Goal: Find specific page/section: Find specific page/section

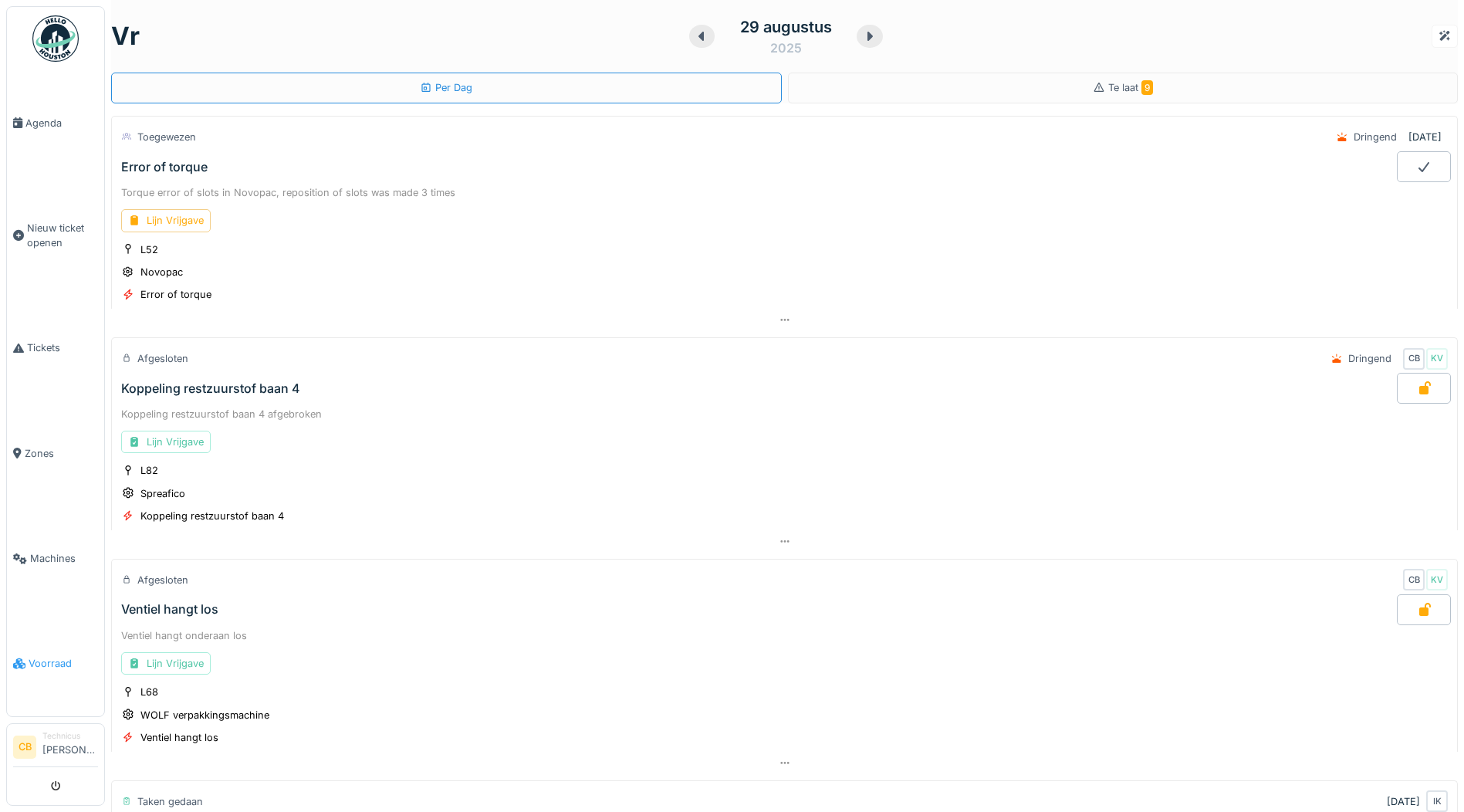
scroll to position [12, 0]
click at [44, 656] on span "Voorraad" at bounding box center [63, 663] width 70 height 14
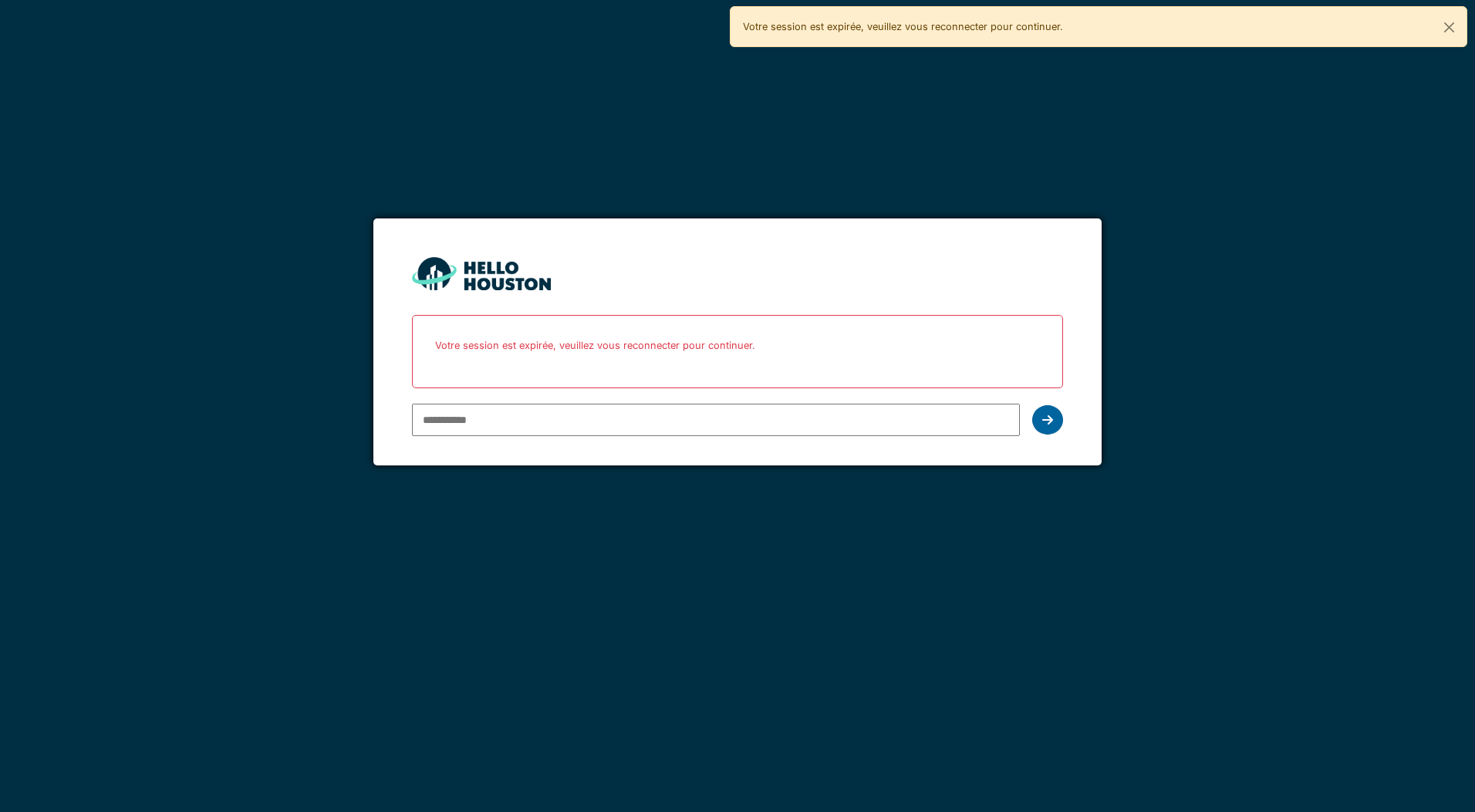
type input "**********"
click at [1040, 414] on div at bounding box center [1048, 420] width 31 height 29
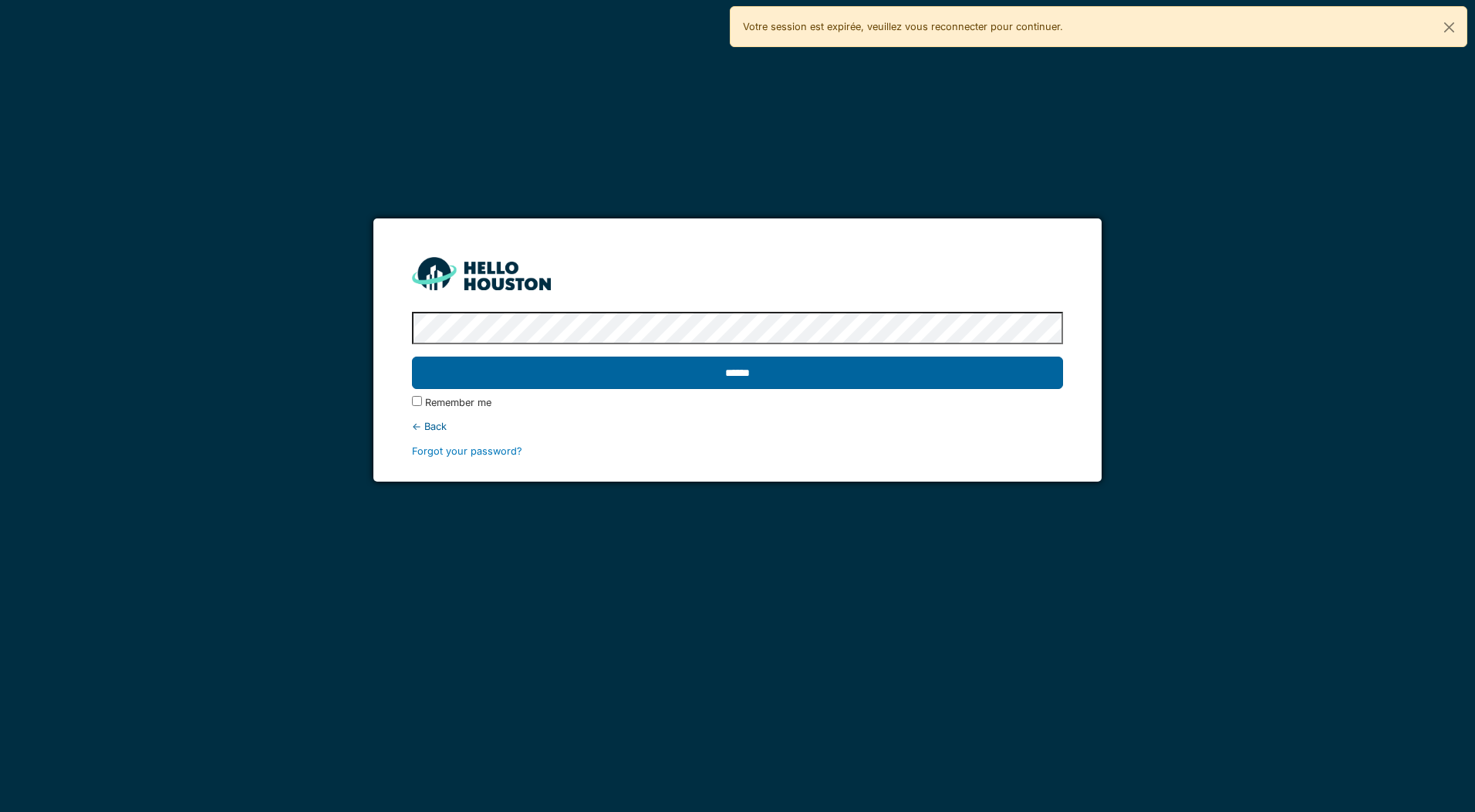
click at [723, 376] on input "******" at bounding box center [737, 373] width 650 height 33
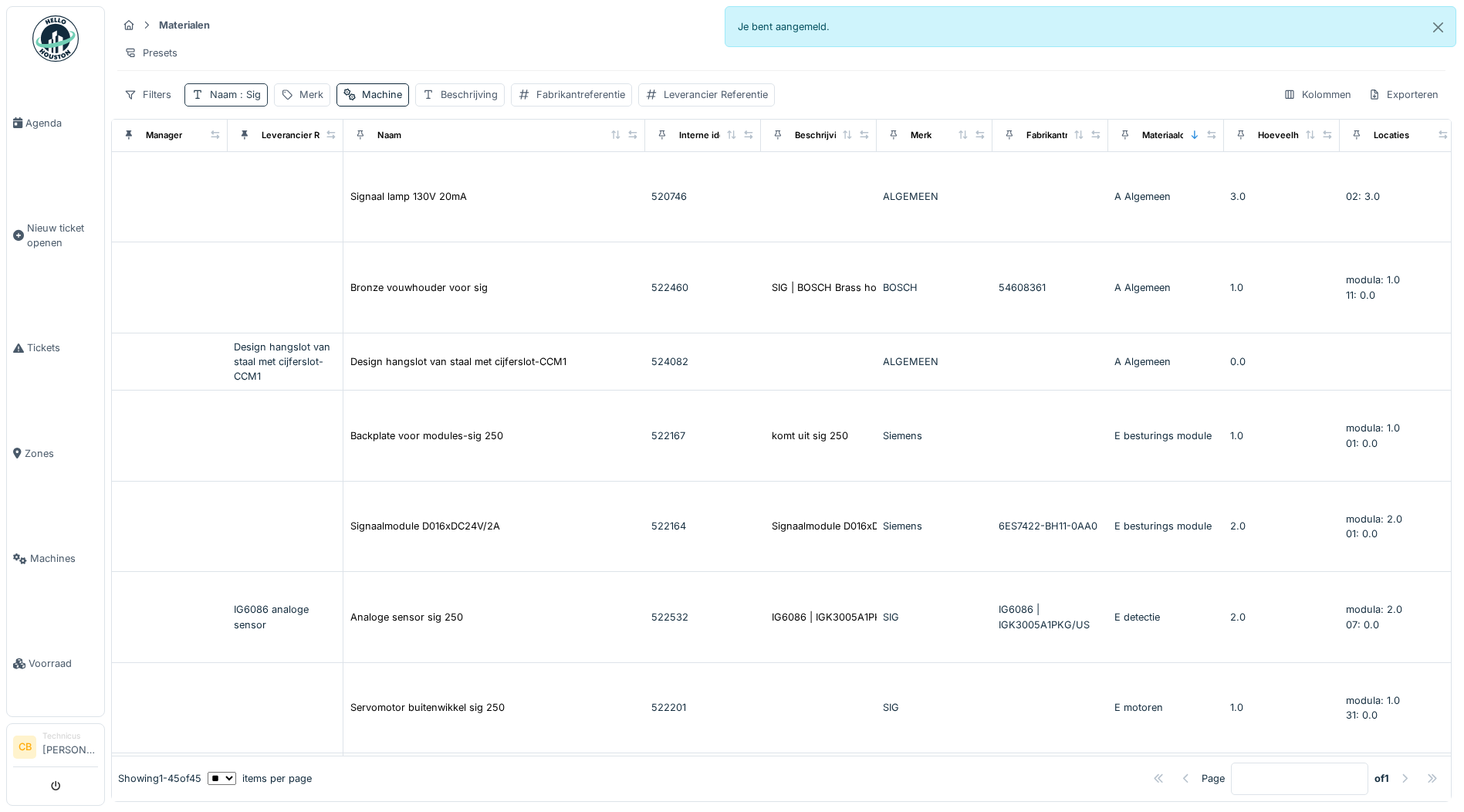
click at [255, 100] on span ": Sig" at bounding box center [249, 94] width 24 height 12
click at [226, 180] on input "***" at bounding box center [269, 181] width 156 height 33
type input "*"
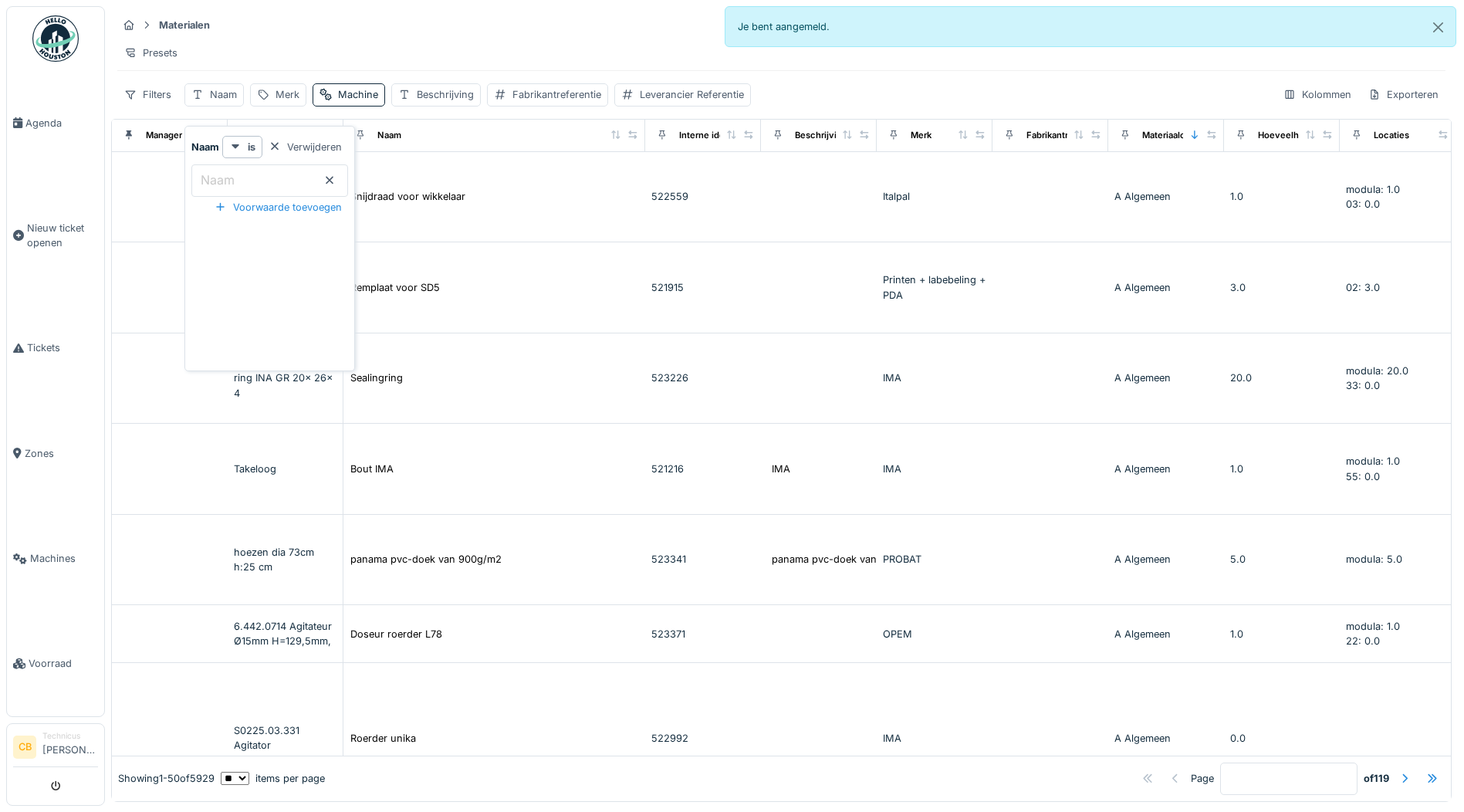
click at [156, 197] on td at bounding box center [170, 197] width 116 height 91
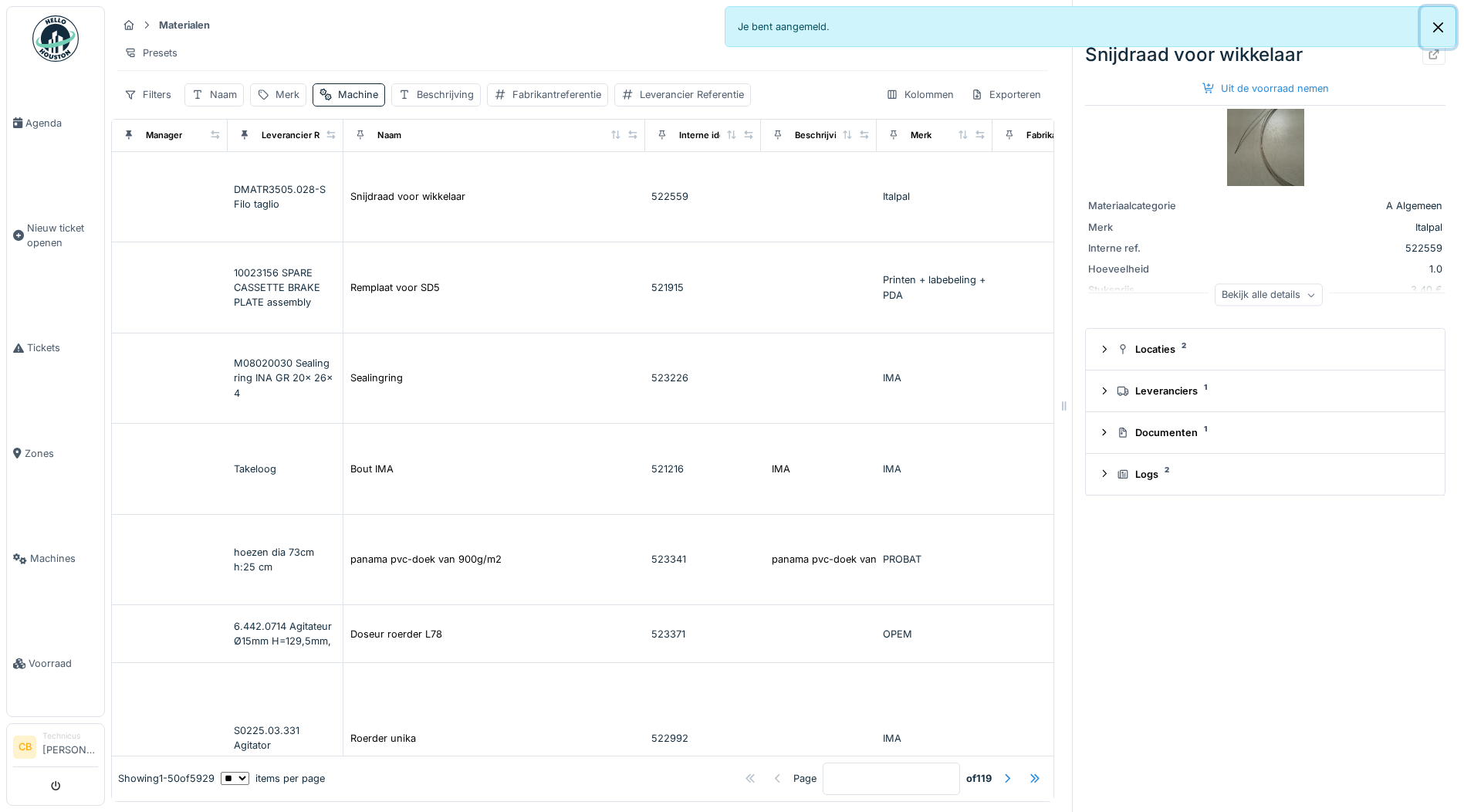
click at [1436, 24] on button "Close" at bounding box center [1438, 27] width 34 height 41
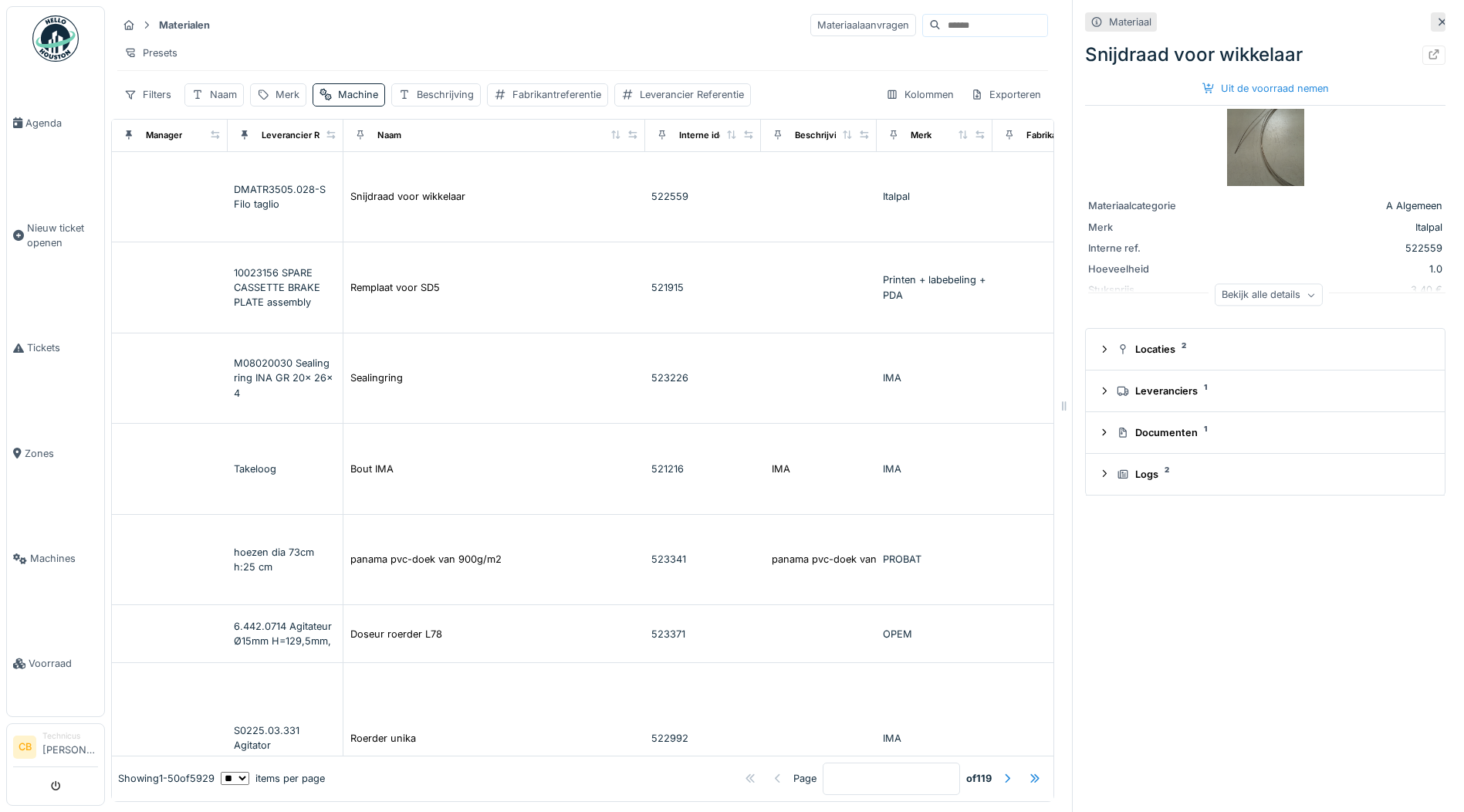
click at [1436, 18] on icon at bounding box center [1442, 22] width 13 height 10
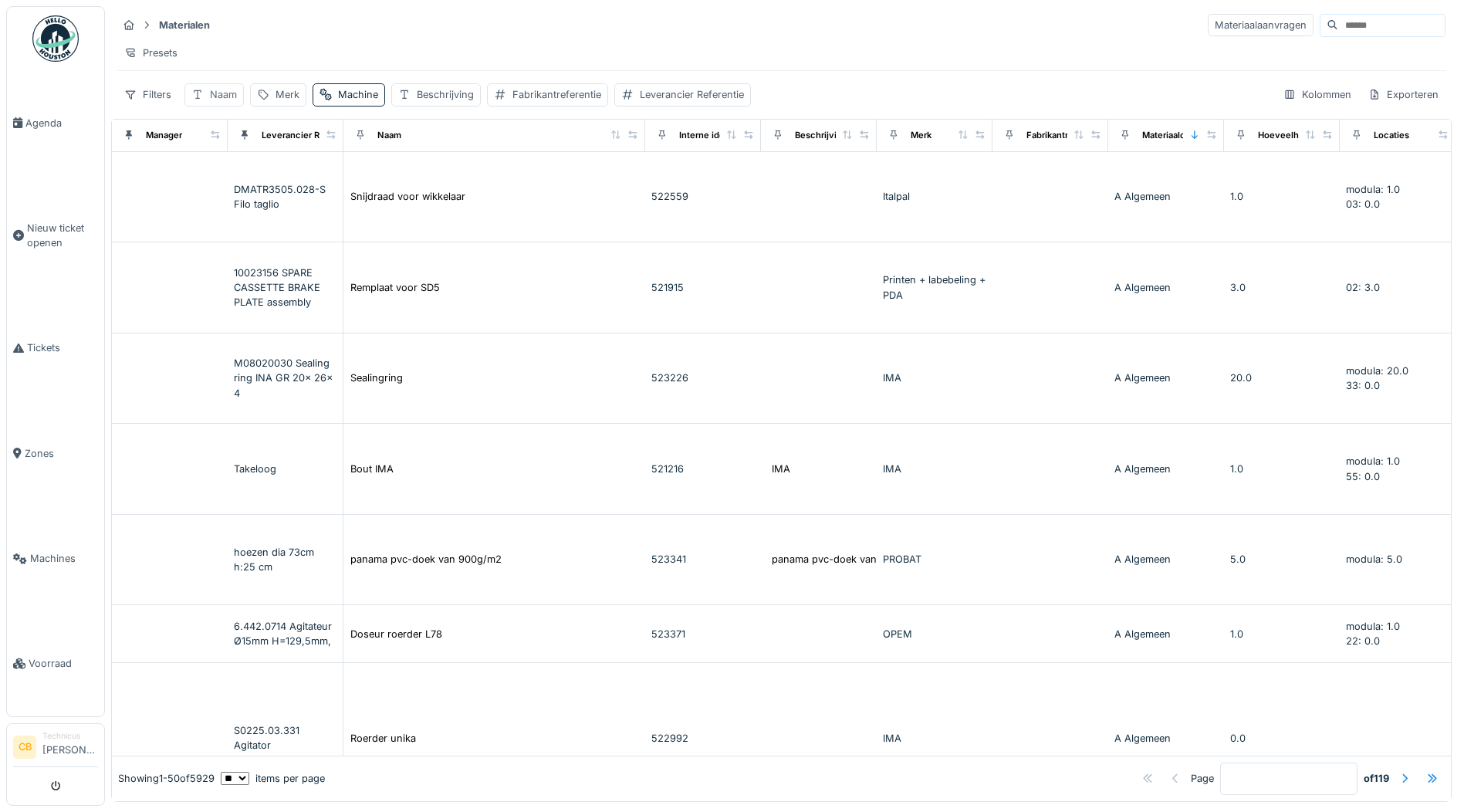
click at [215, 102] on div "Naam" at bounding box center [223, 94] width 27 height 14
click at [257, 184] on input "Naam" at bounding box center [269, 181] width 156 height 33
type input "***"
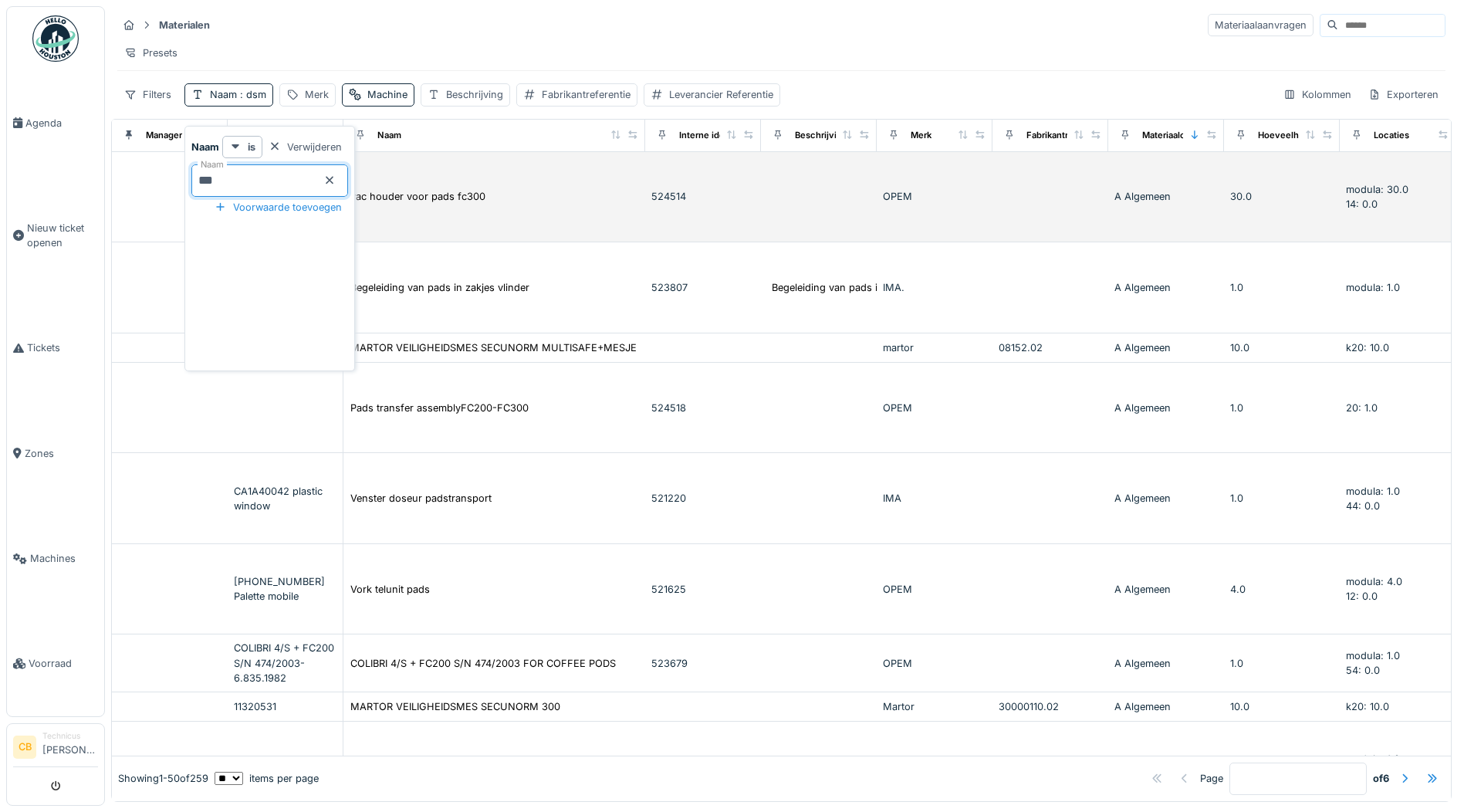
click at [145, 208] on td at bounding box center [170, 197] width 116 height 91
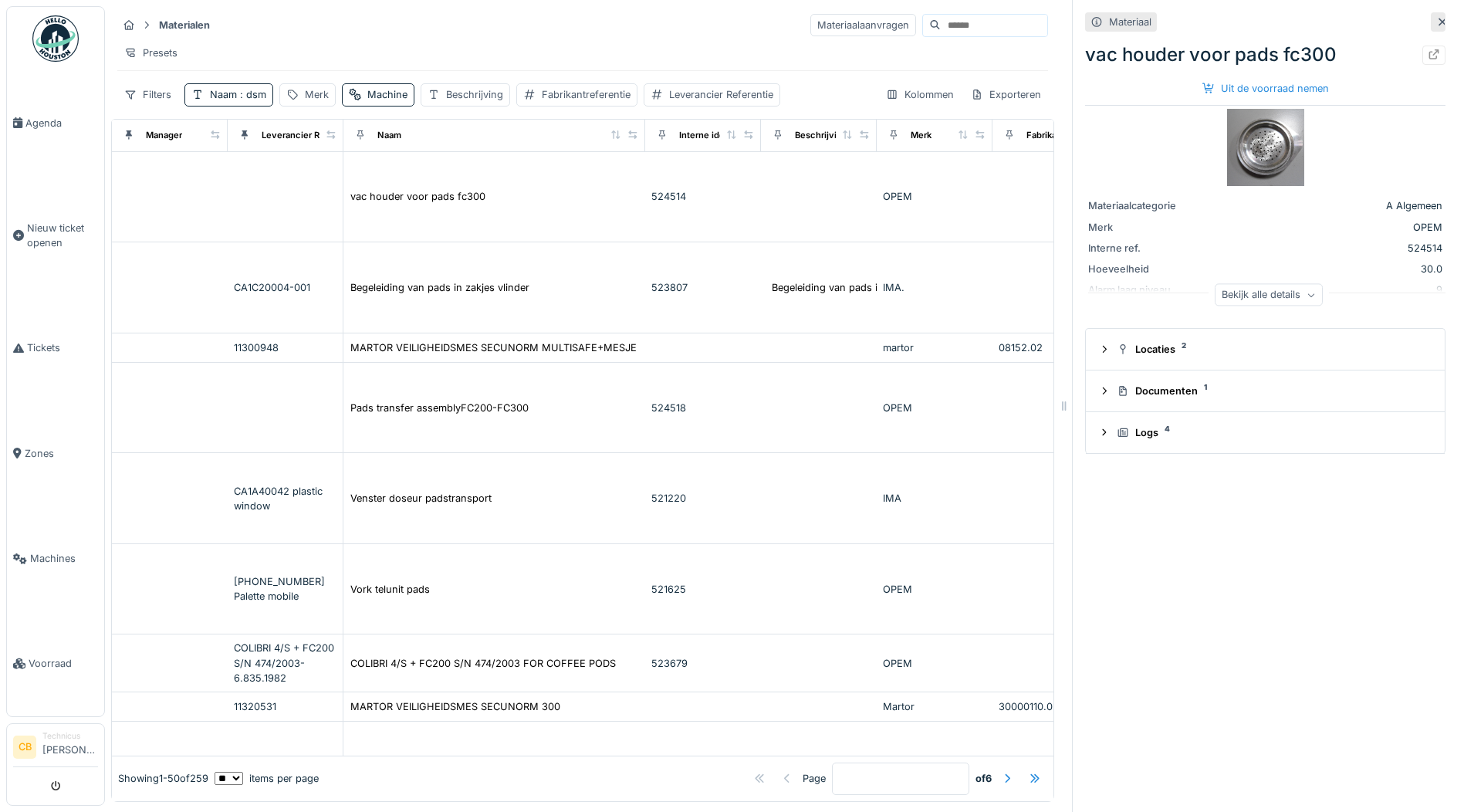
click at [1436, 18] on icon at bounding box center [1442, 22] width 13 height 10
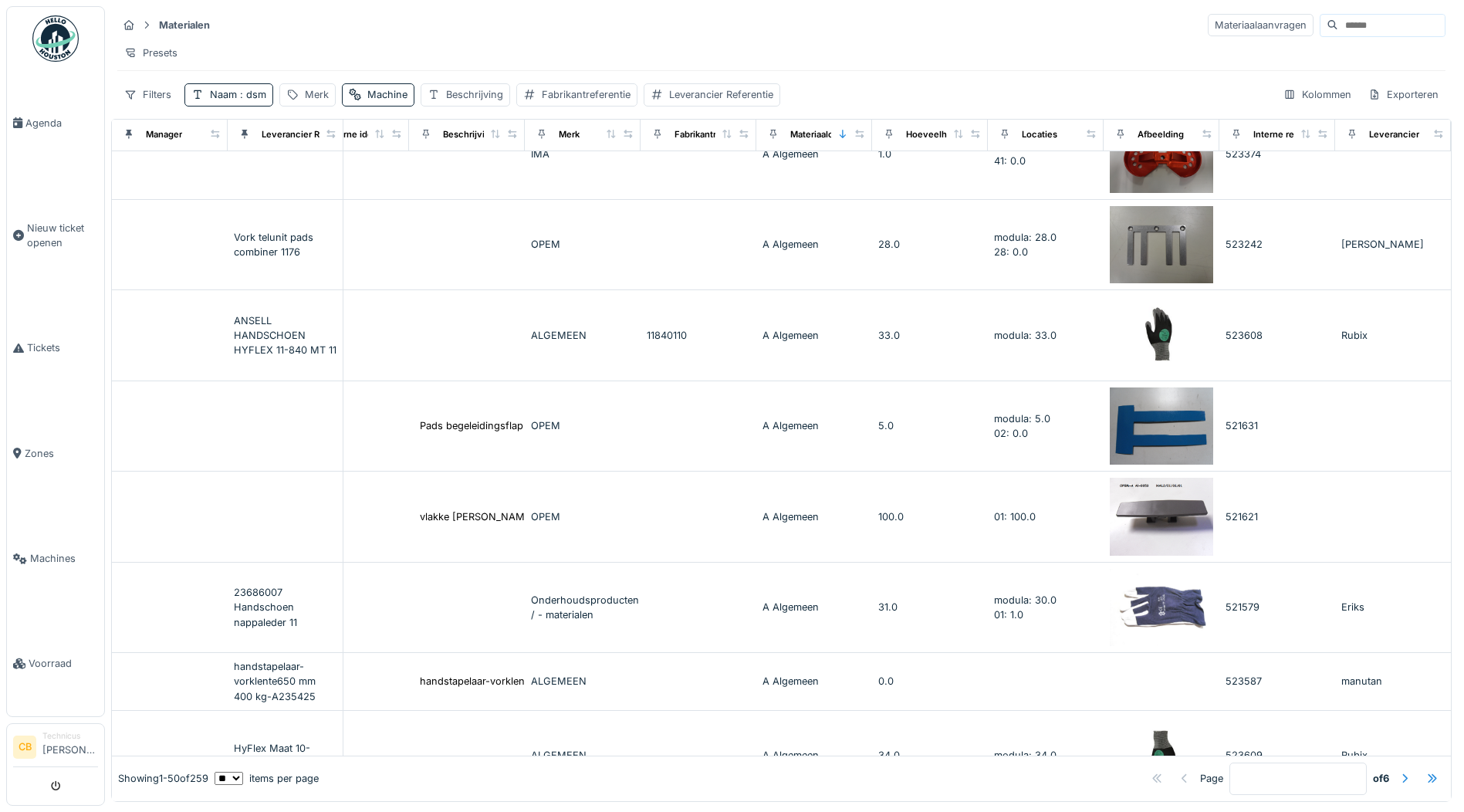
scroll to position [0, 386]
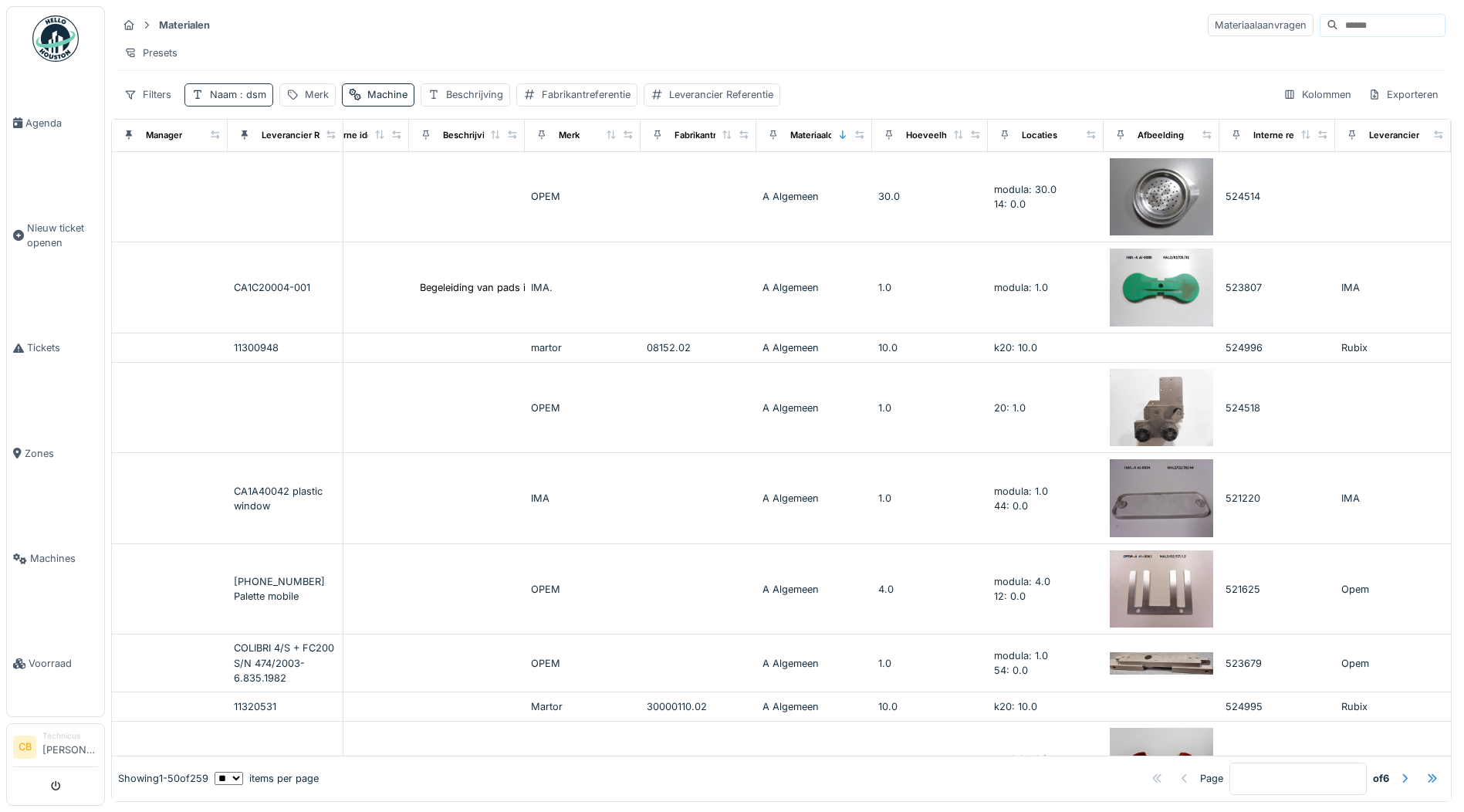
click at [246, 100] on span ": dsm" at bounding box center [251, 94] width 29 height 12
click at [232, 179] on input "***" at bounding box center [269, 181] width 156 height 33
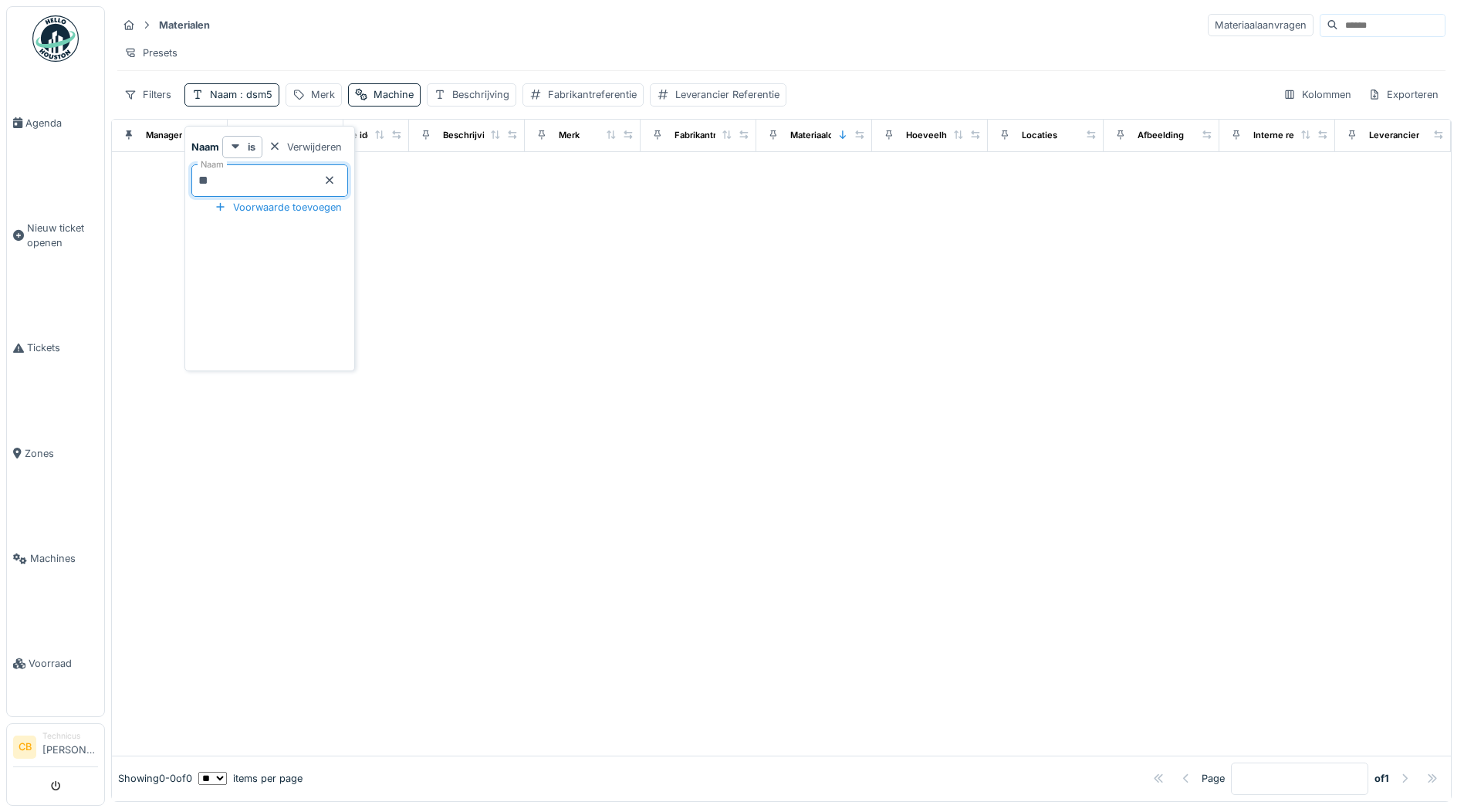
type input "*"
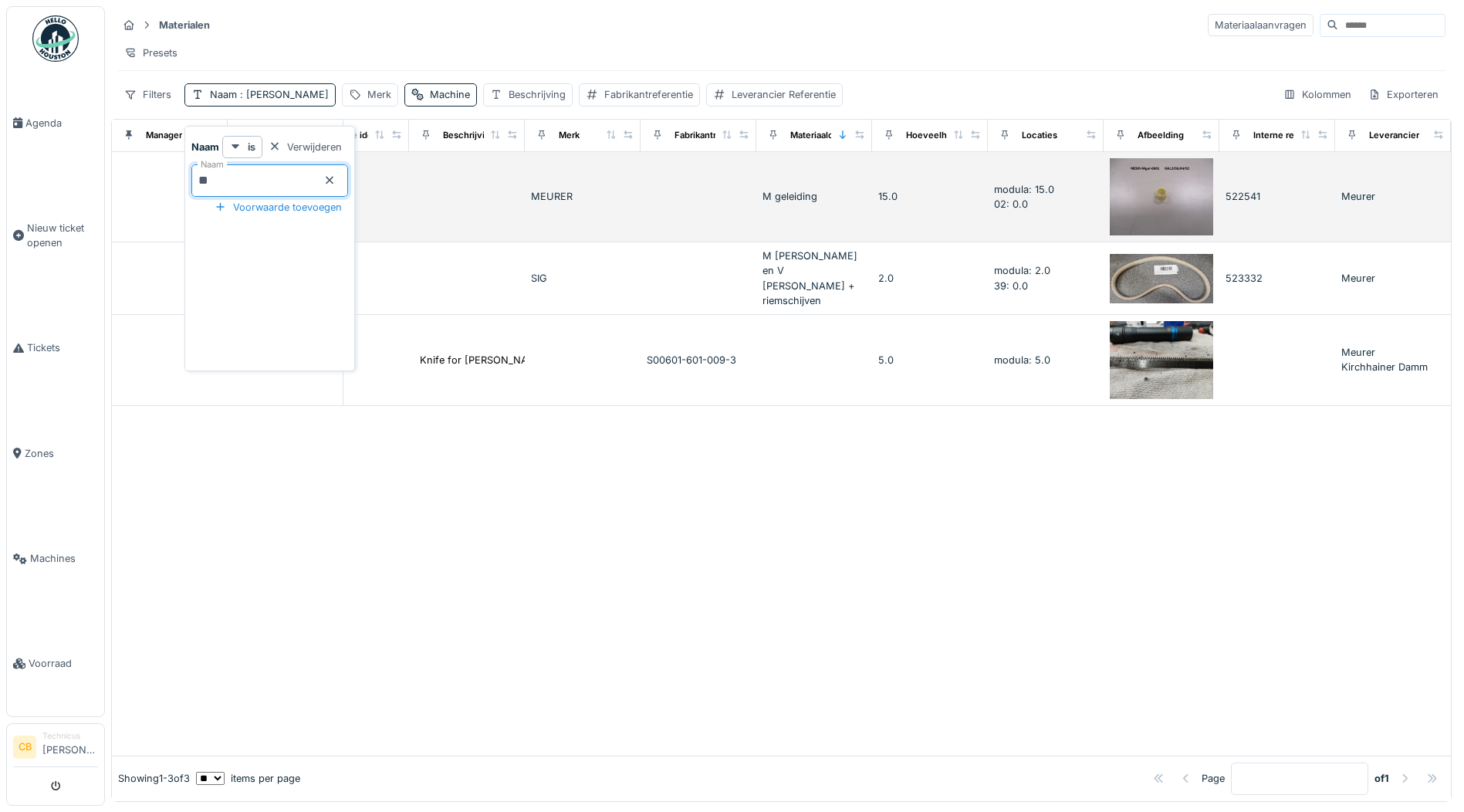
type input "*"
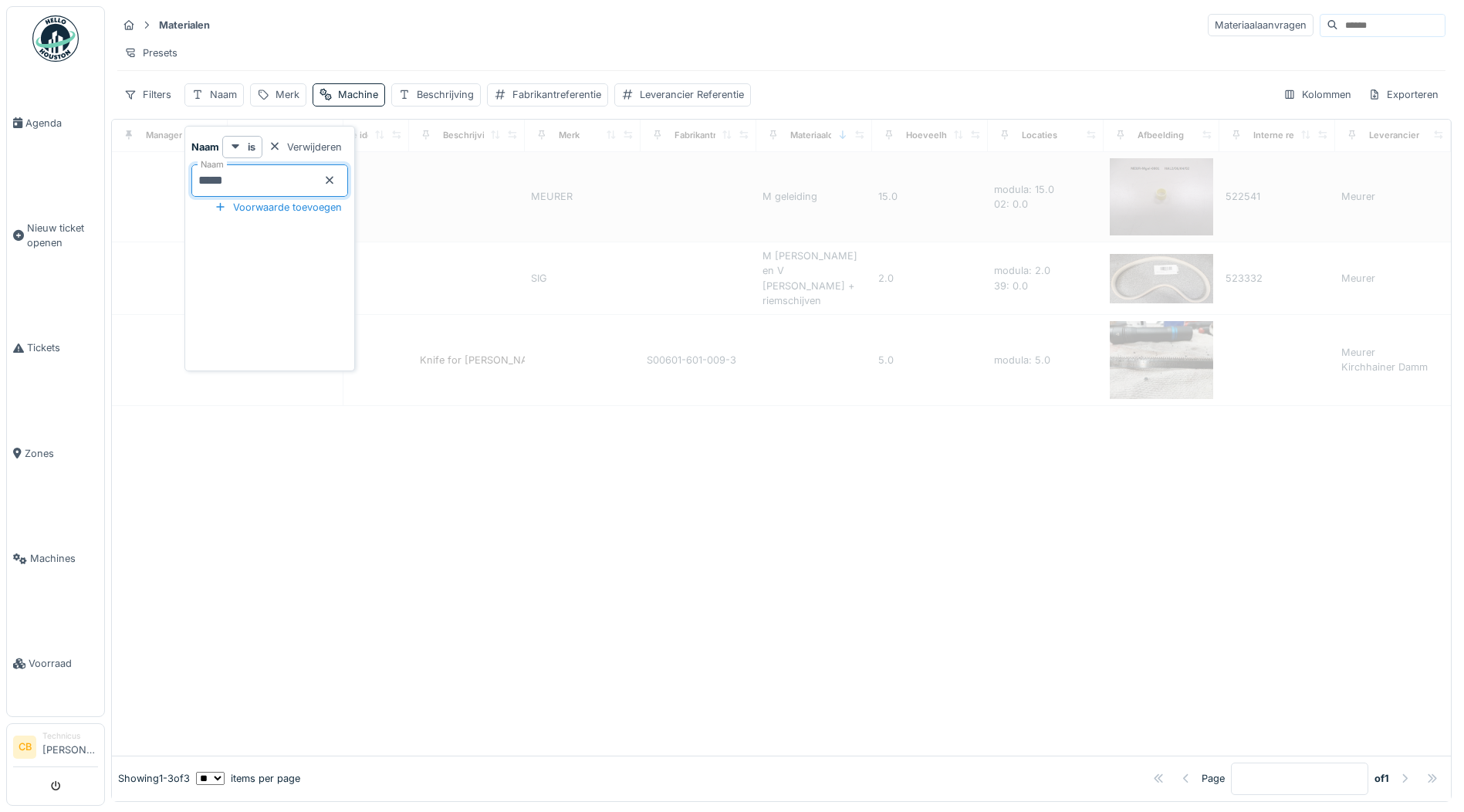
type input "******"
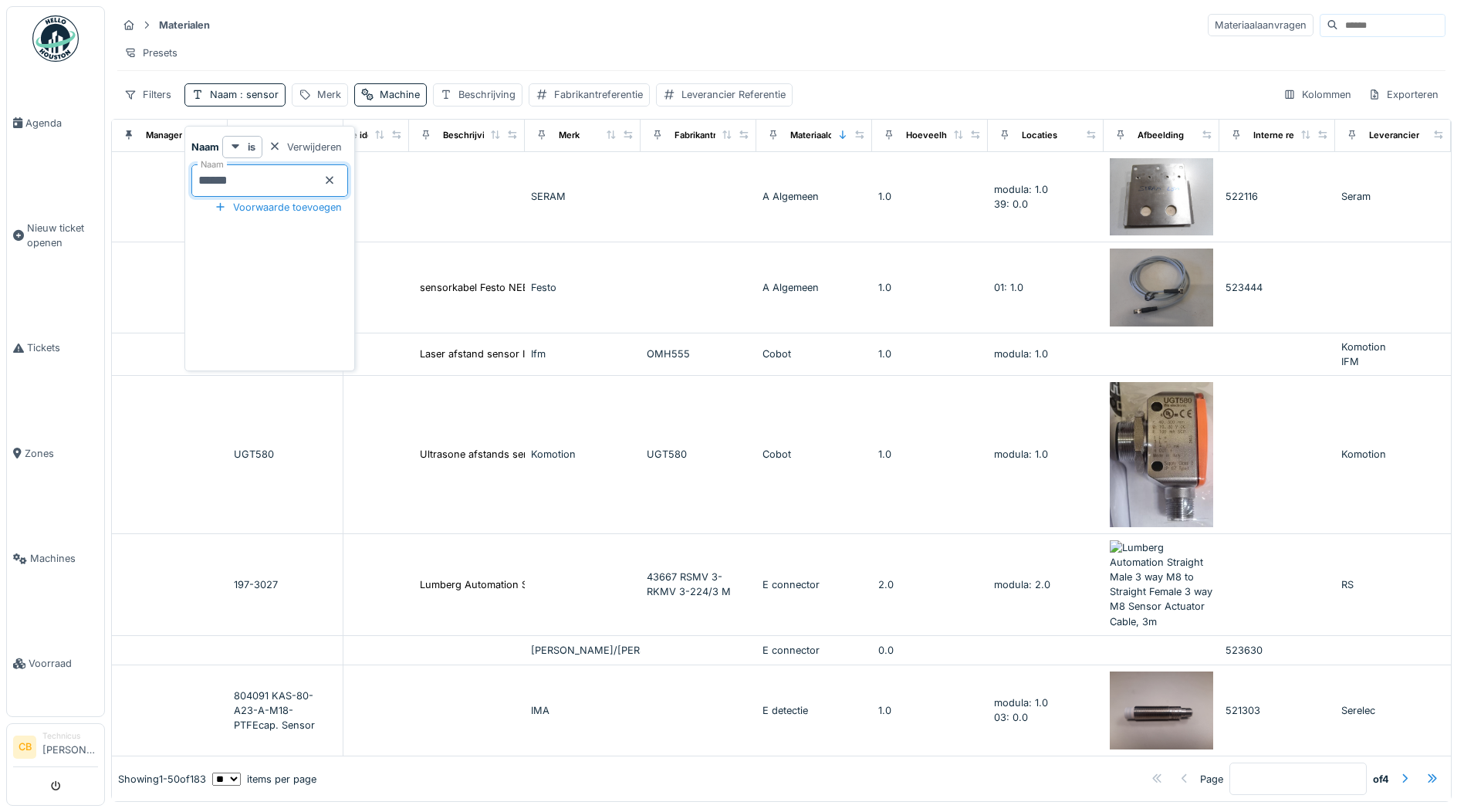
click at [502, 42] on div "Presets" at bounding box center [781, 52] width 1327 height 23
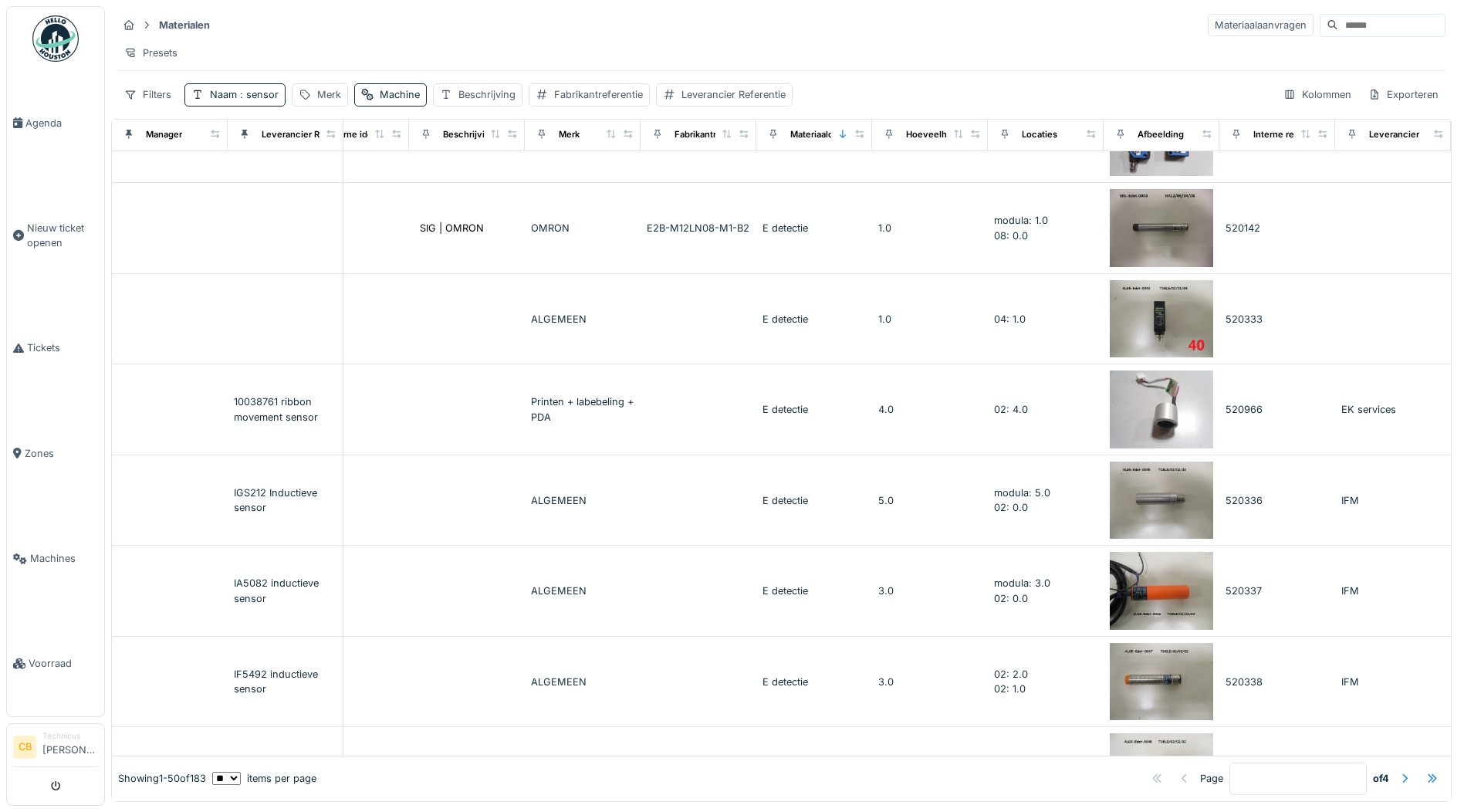
scroll to position [1466, 386]
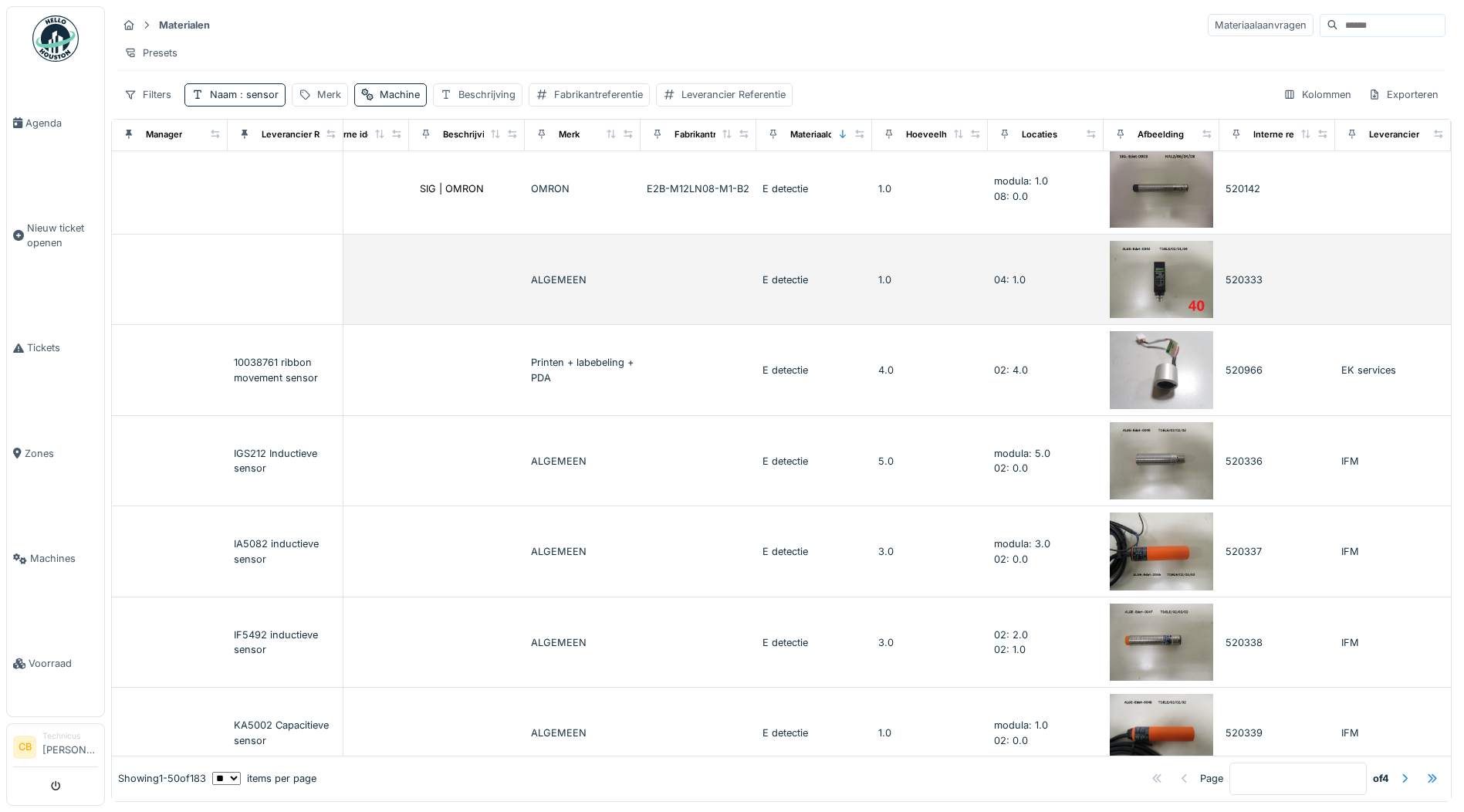
click at [1150, 295] on img at bounding box center [1161, 279] width 103 height 78
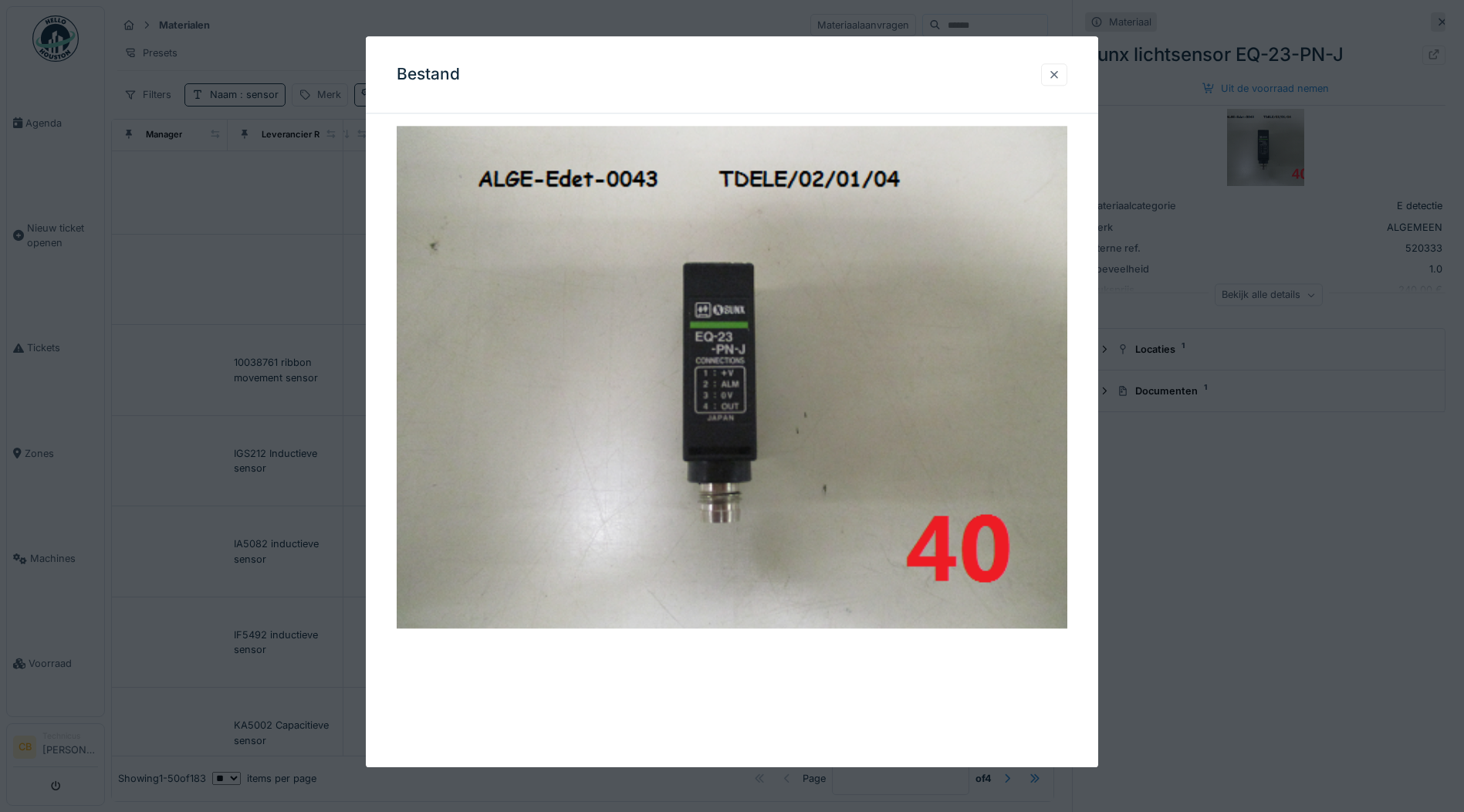
click at [1060, 74] on div at bounding box center [1054, 74] width 13 height 14
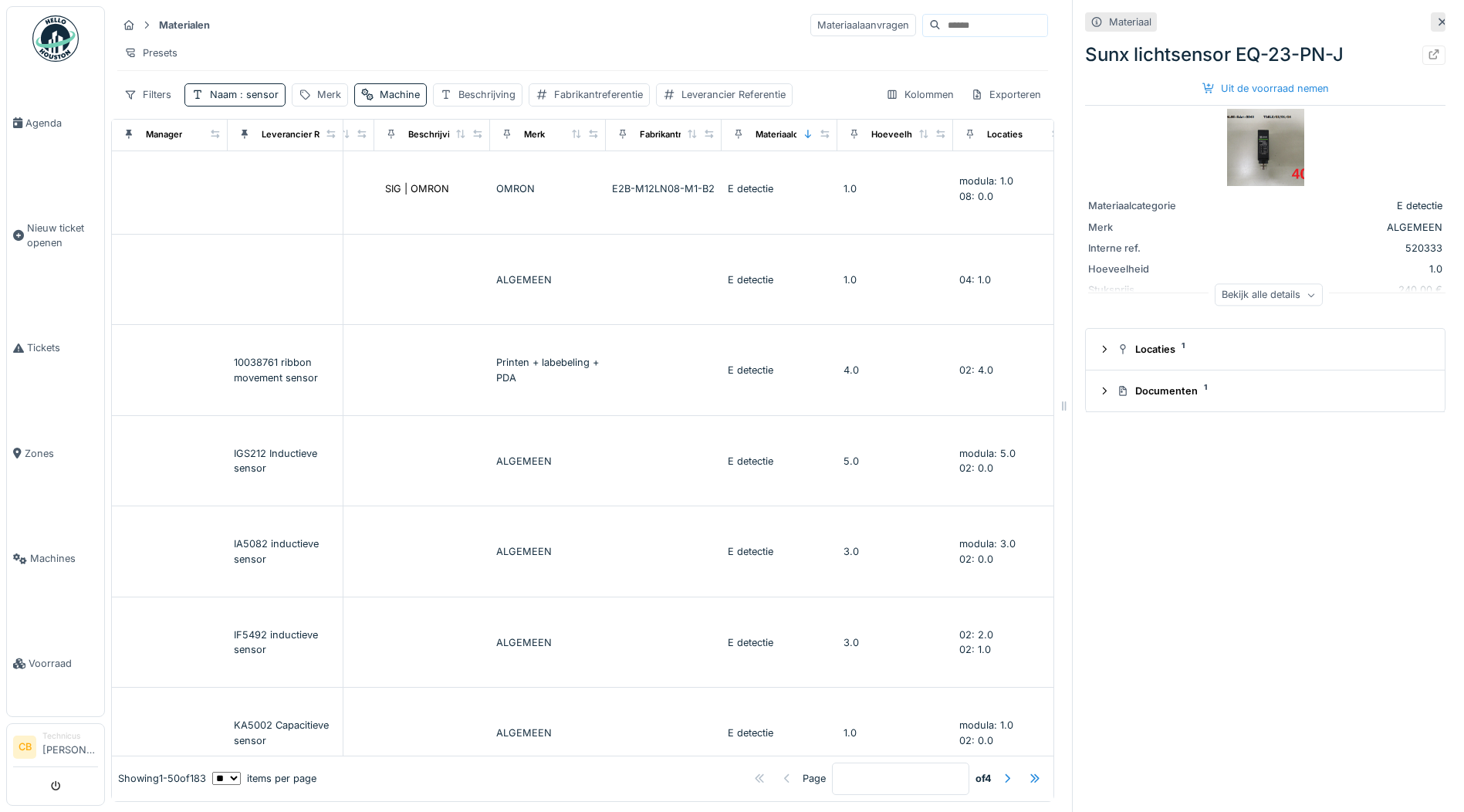
click at [1439, 24] on icon at bounding box center [1442, 22] width 8 height 8
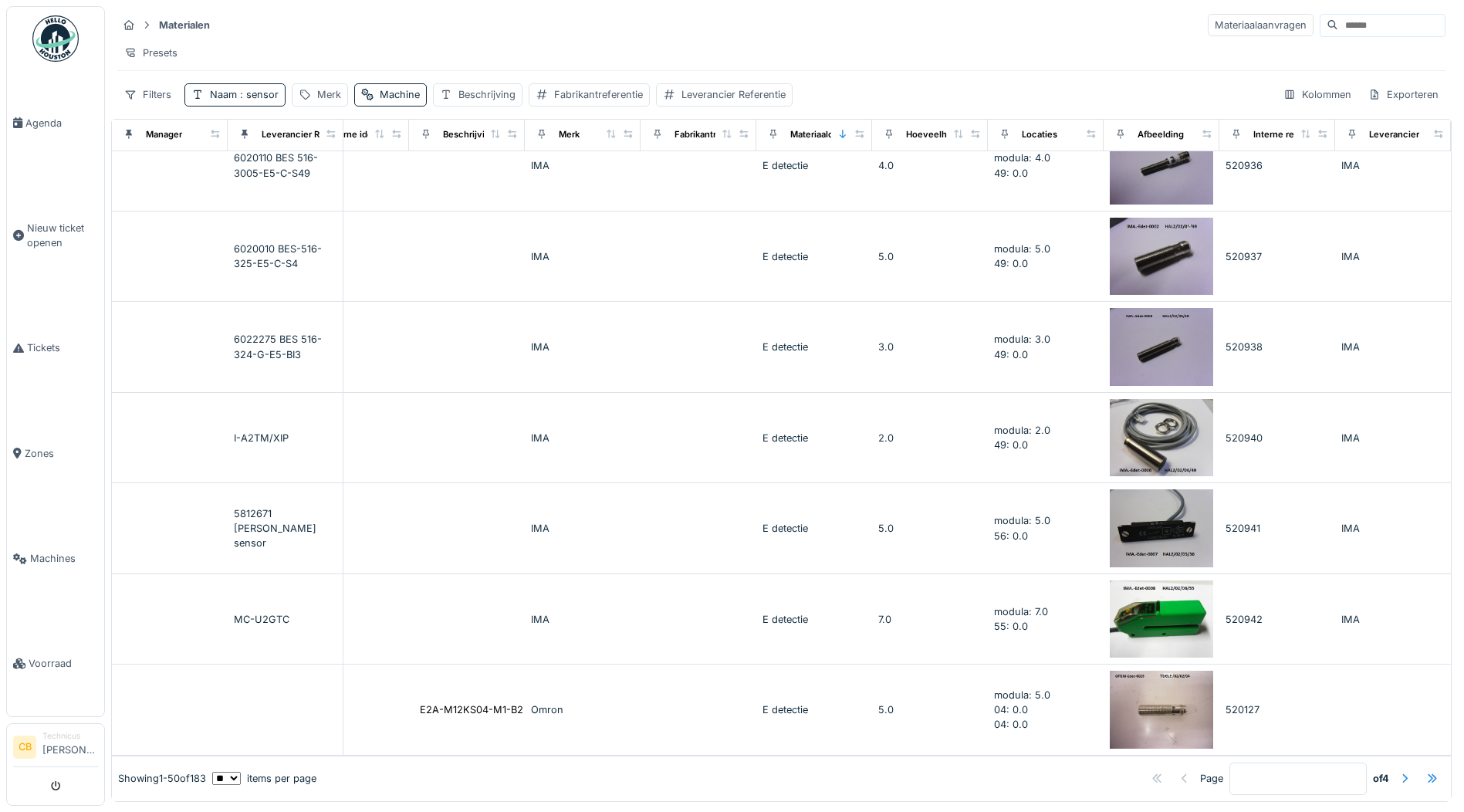
scroll to position [4062, 386]
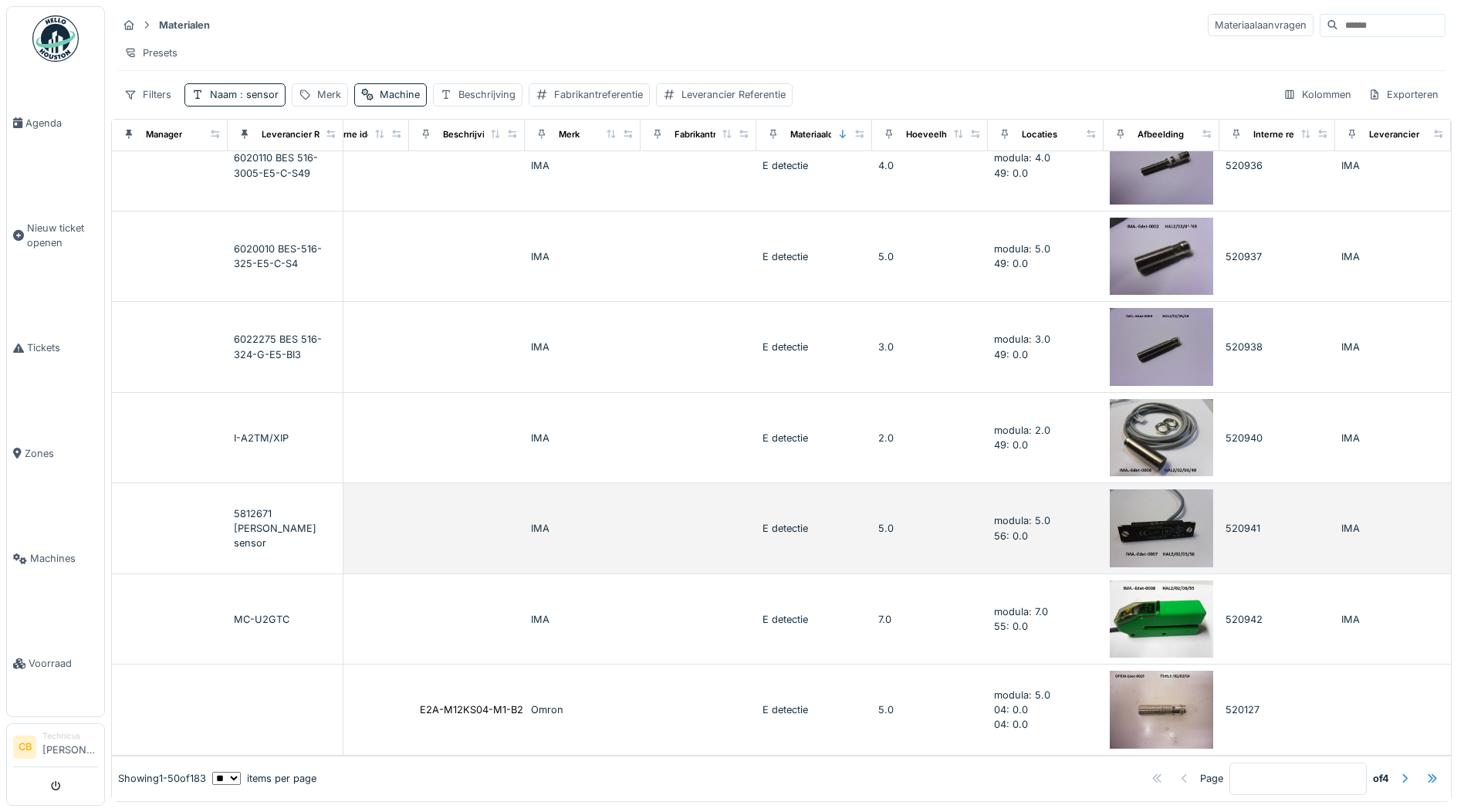
click at [1121, 493] on img at bounding box center [1161, 528] width 103 height 78
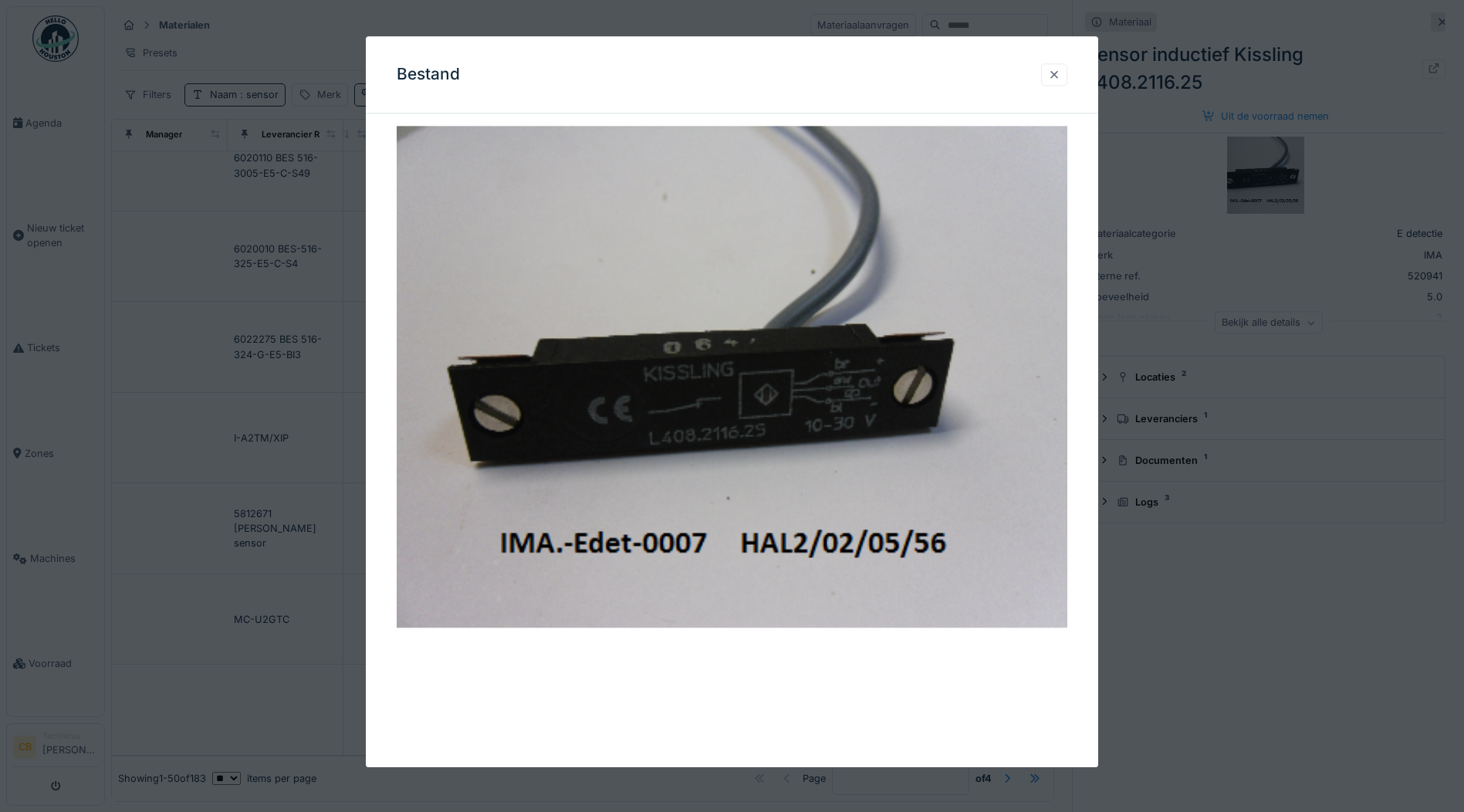
click at [1059, 73] on div at bounding box center [1054, 74] width 13 height 14
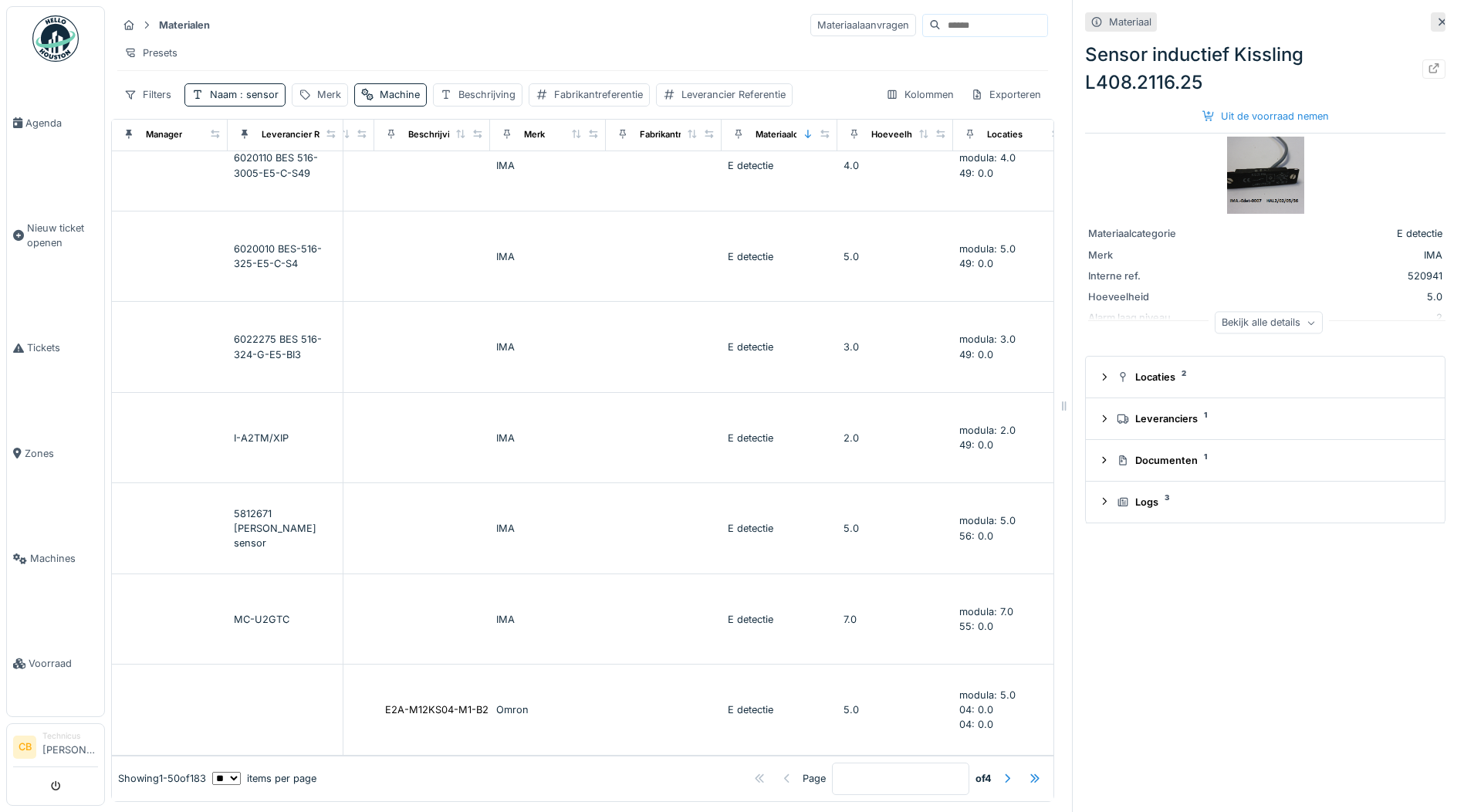
click at [1436, 17] on icon at bounding box center [1442, 22] width 13 height 10
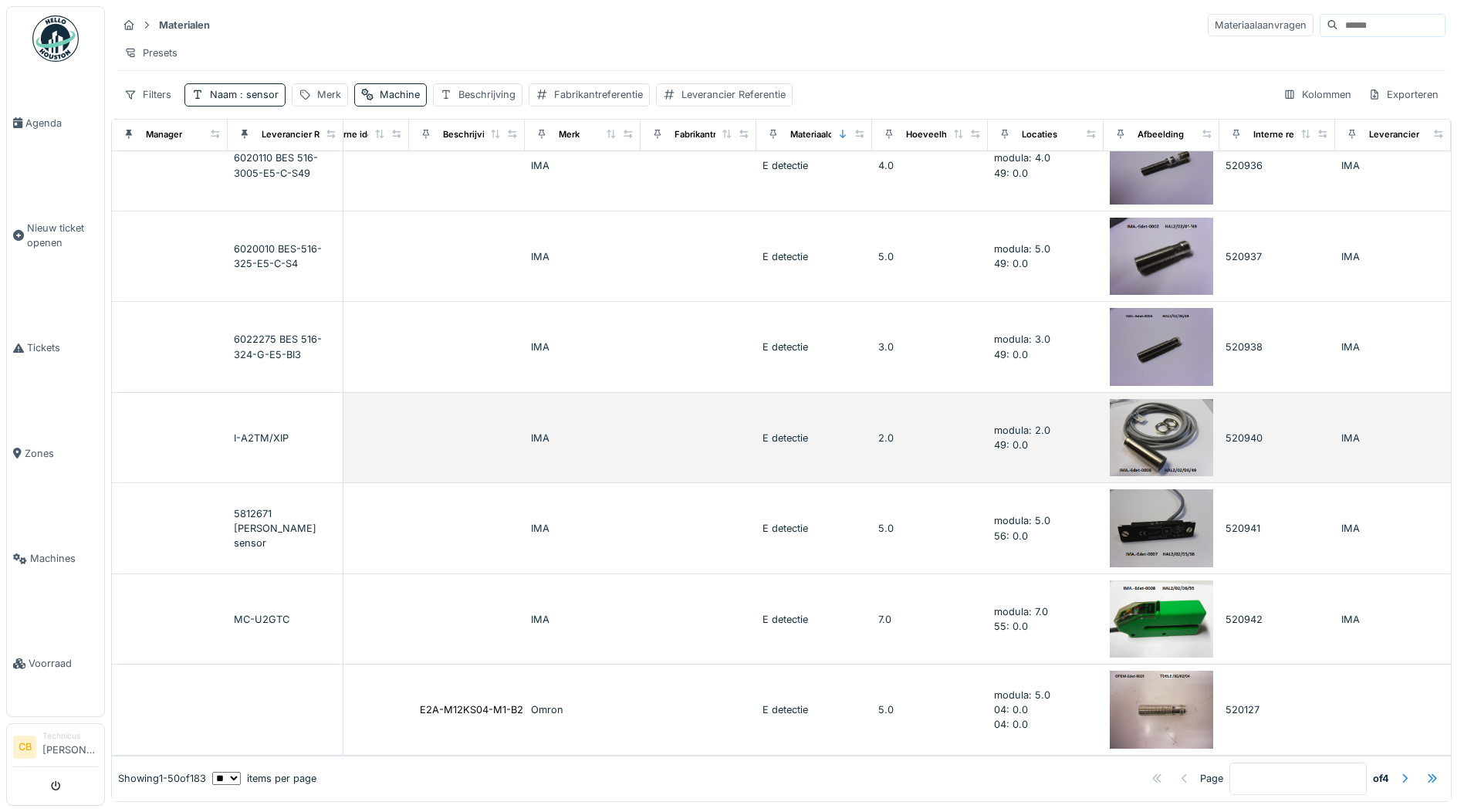
scroll to position [8, 0]
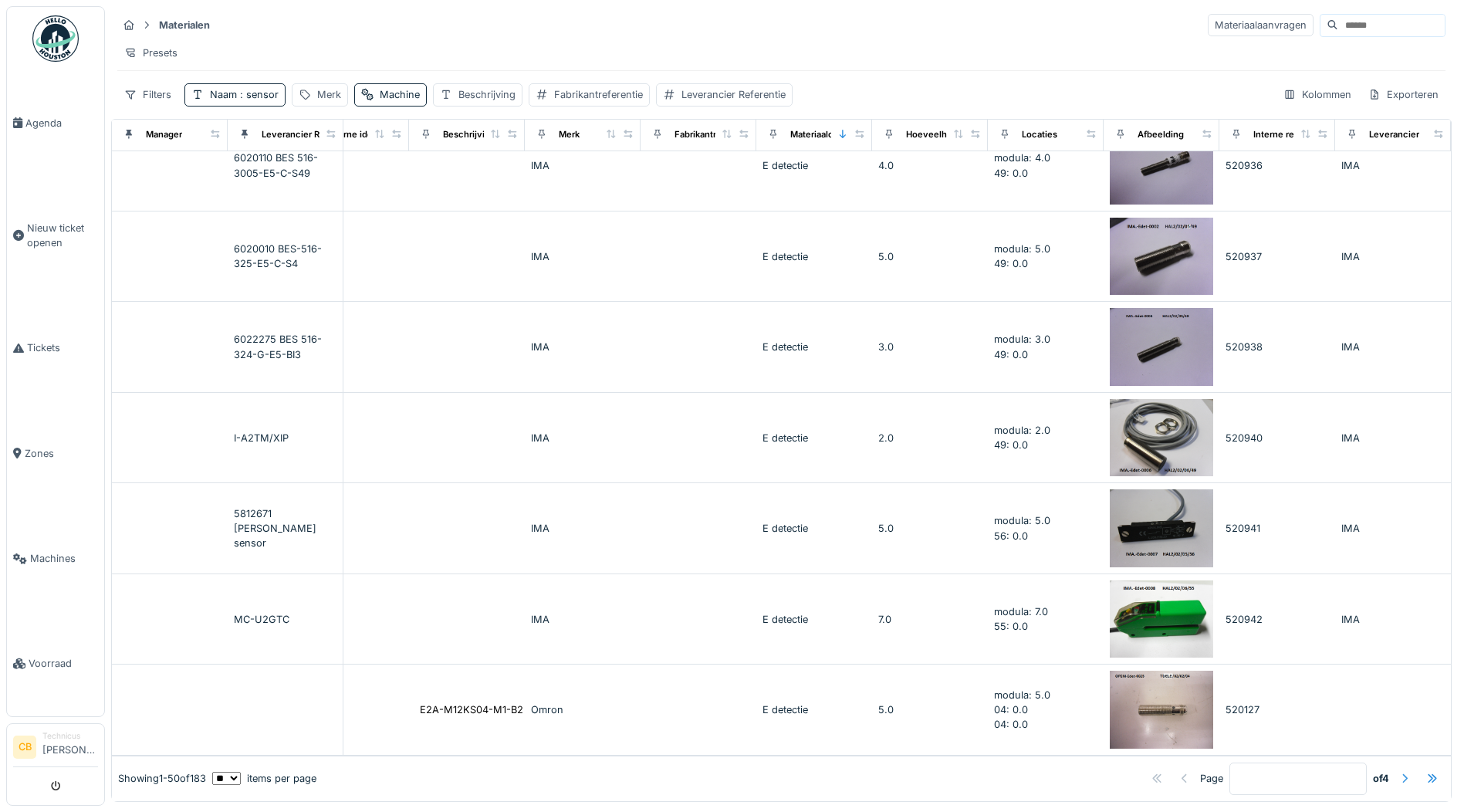
click at [1398, 770] on div at bounding box center [1404, 778] width 13 height 14
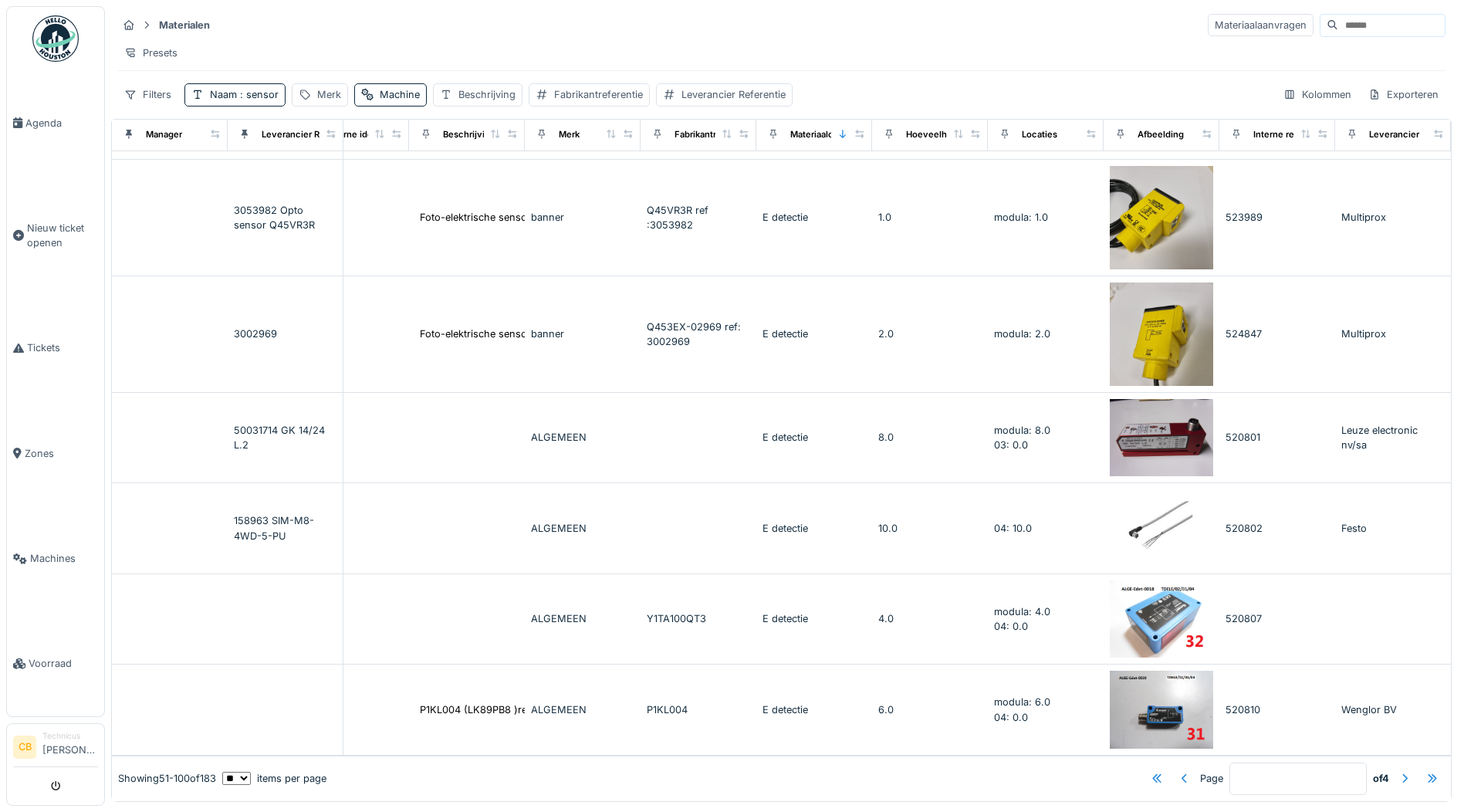
scroll to position [4186, 386]
click at [1398, 770] on div at bounding box center [1404, 778] width 13 height 14
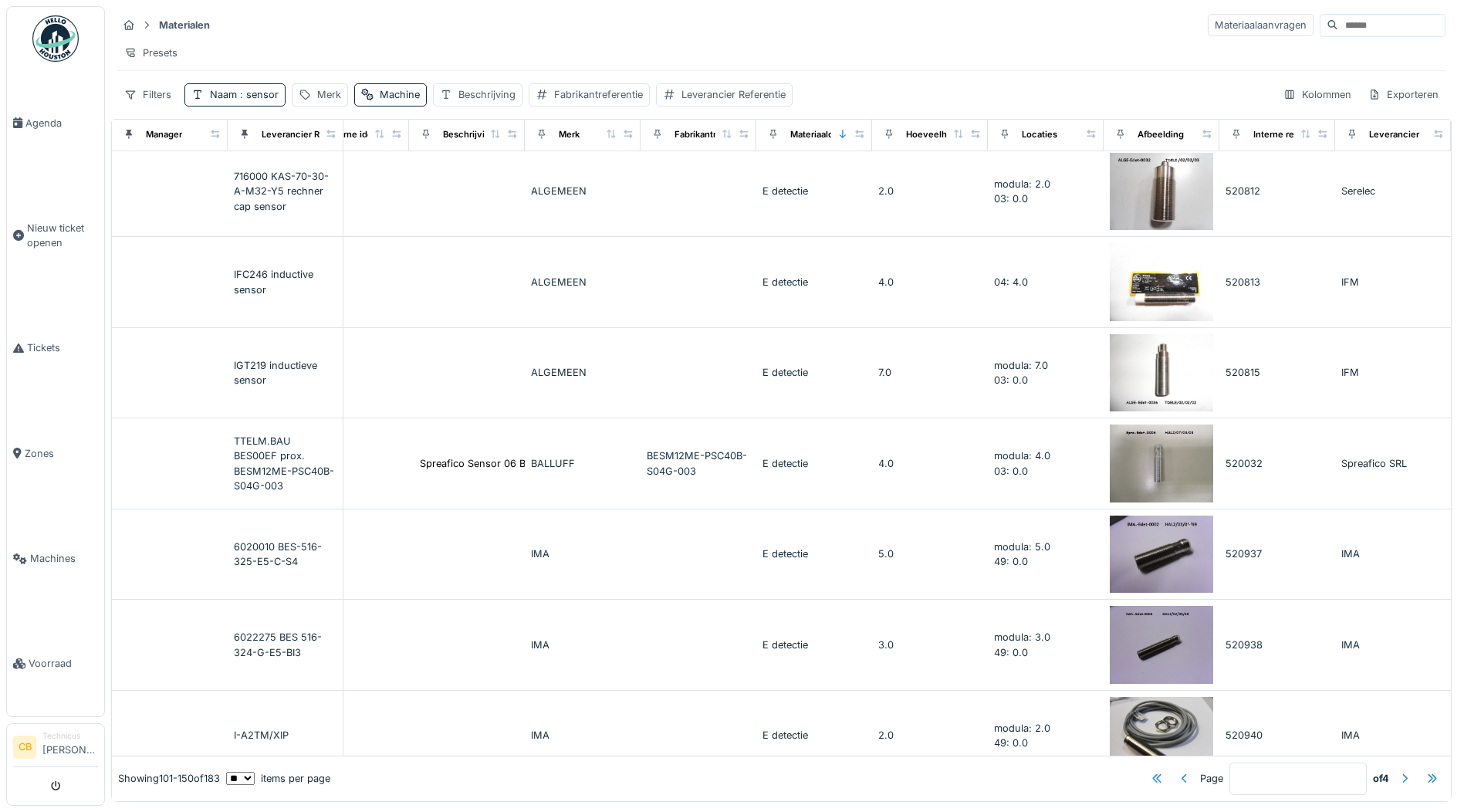
scroll to position [0, 386]
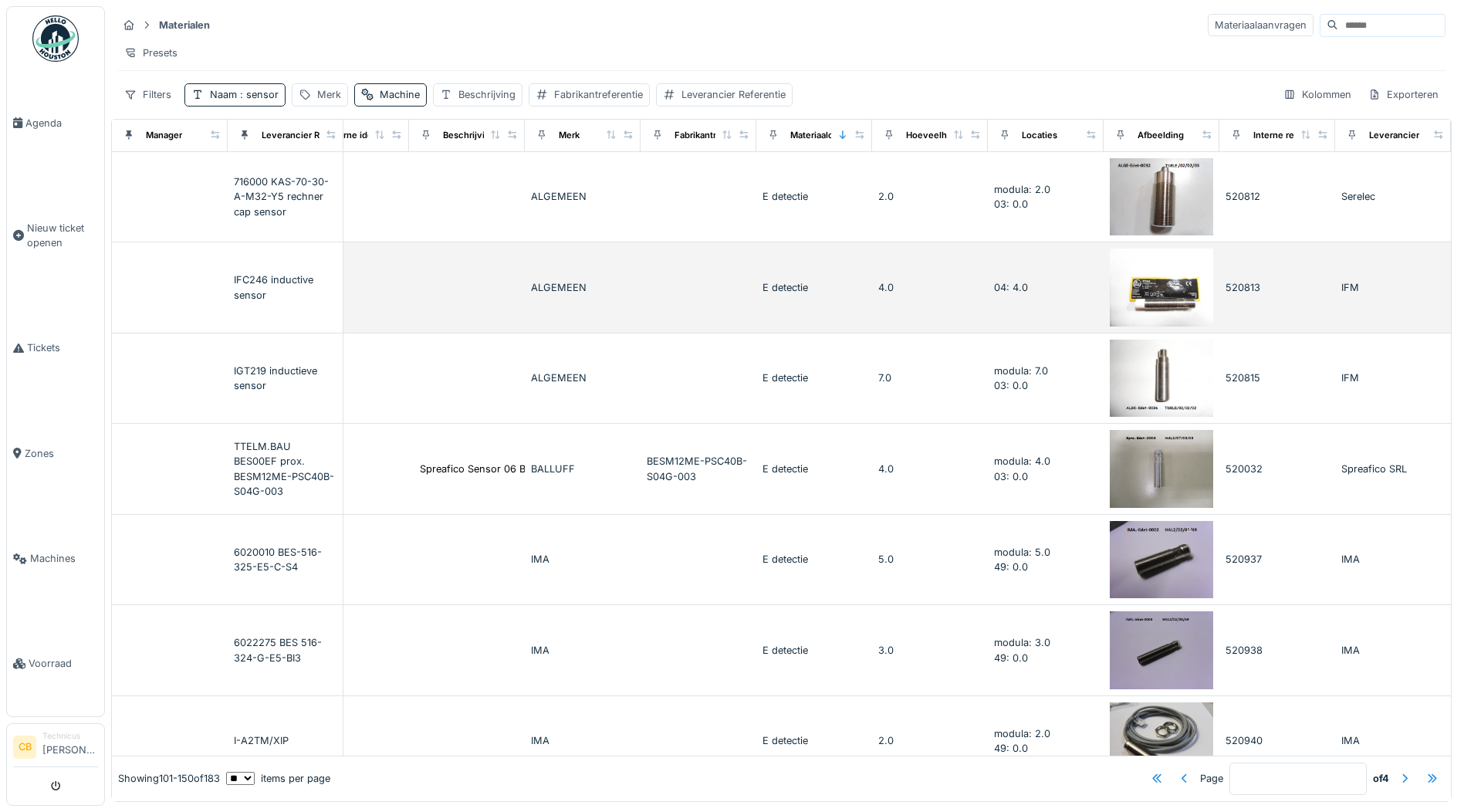
click at [1134, 299] on img at bounding box center [1161, 288] width 103 height 78
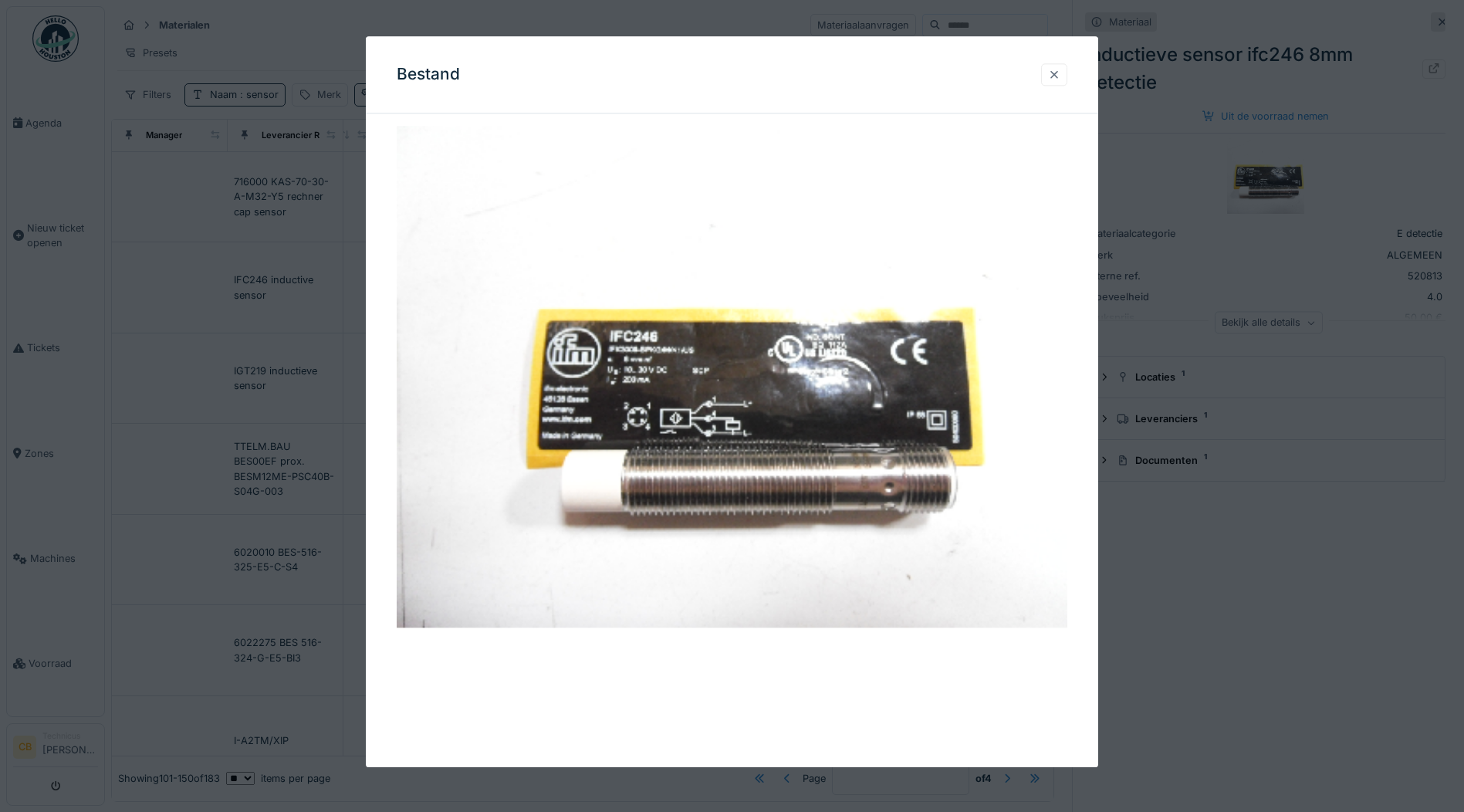
click at [1060, 72] on div at bounding box center [1054, 74] width 13 height 14
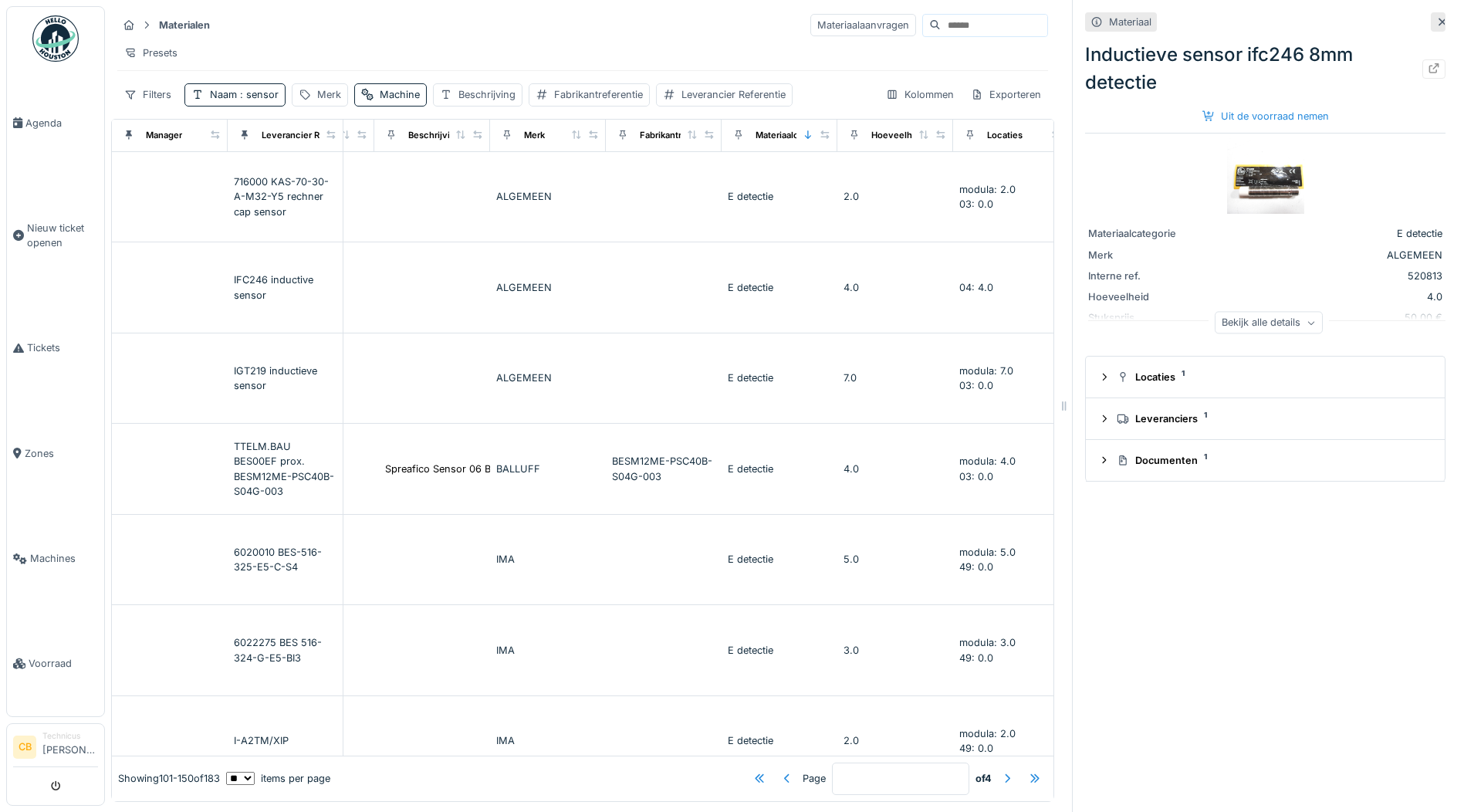
click at [1436, 17] on icon at bounding box center [1442, 22] width 13 height 10
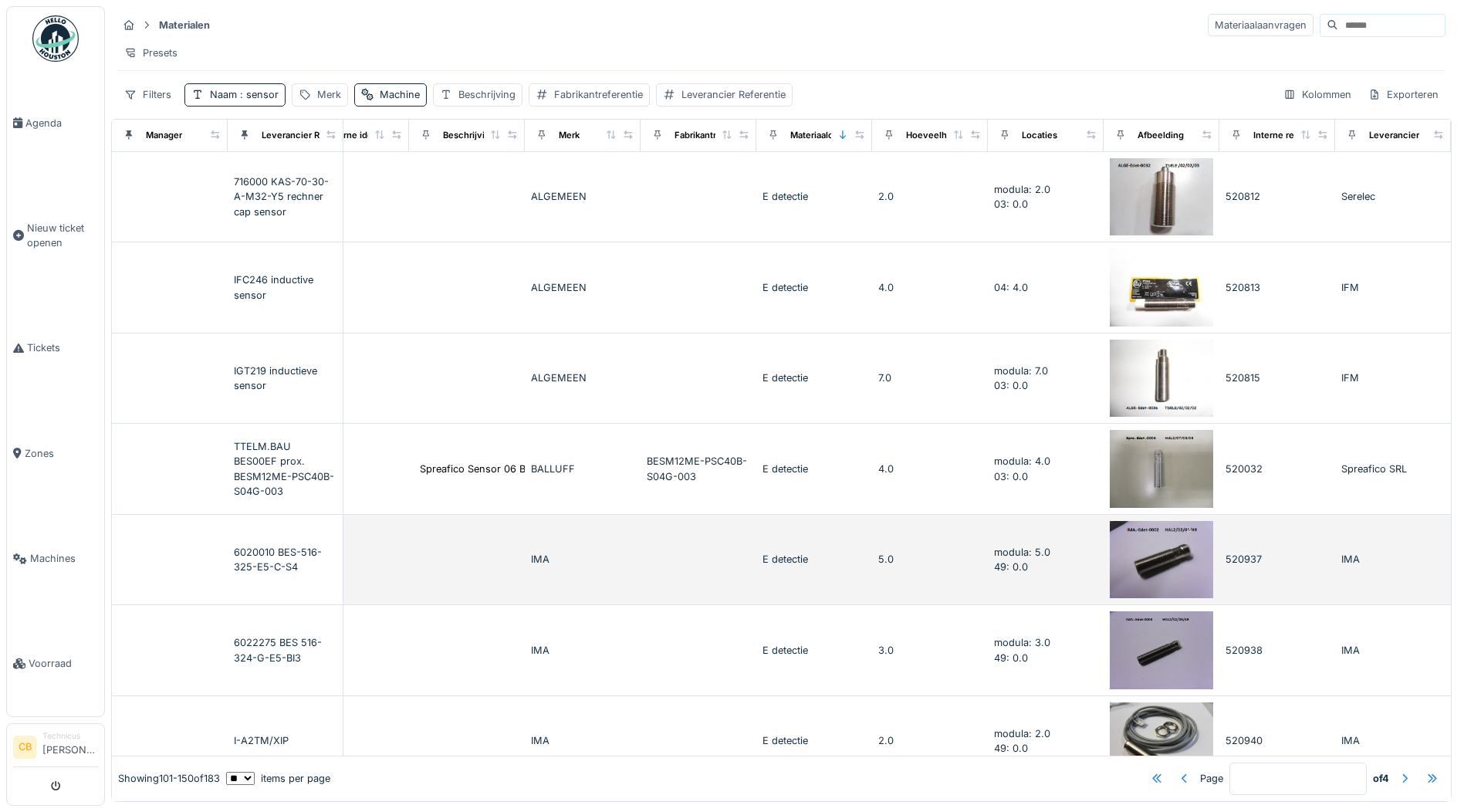
click at [1147, 565] on img at bounding box center [1161, 560] width 103 height 78
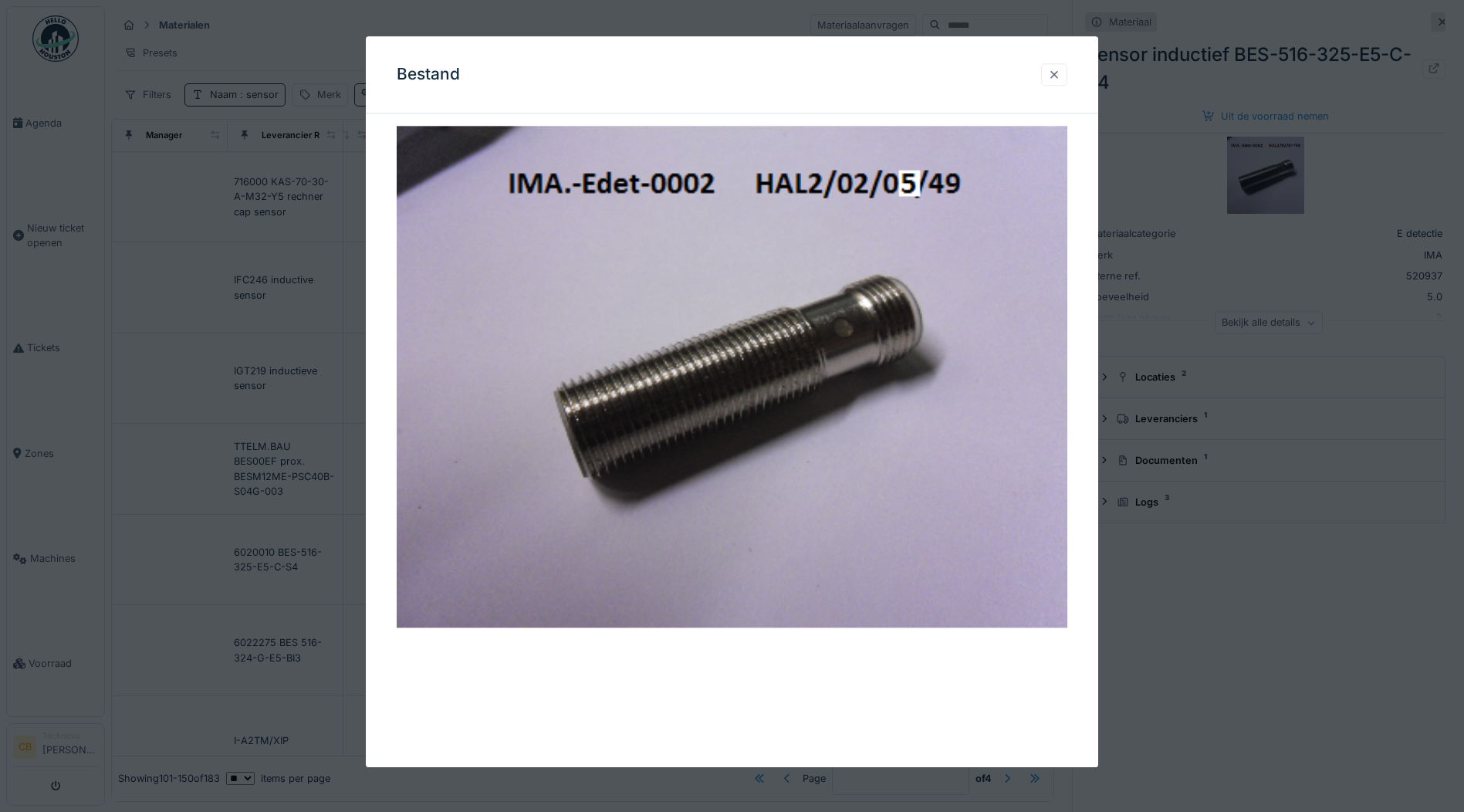
click at [1055, 73] on div at bounding box center [1054, 74] width 13 height 14
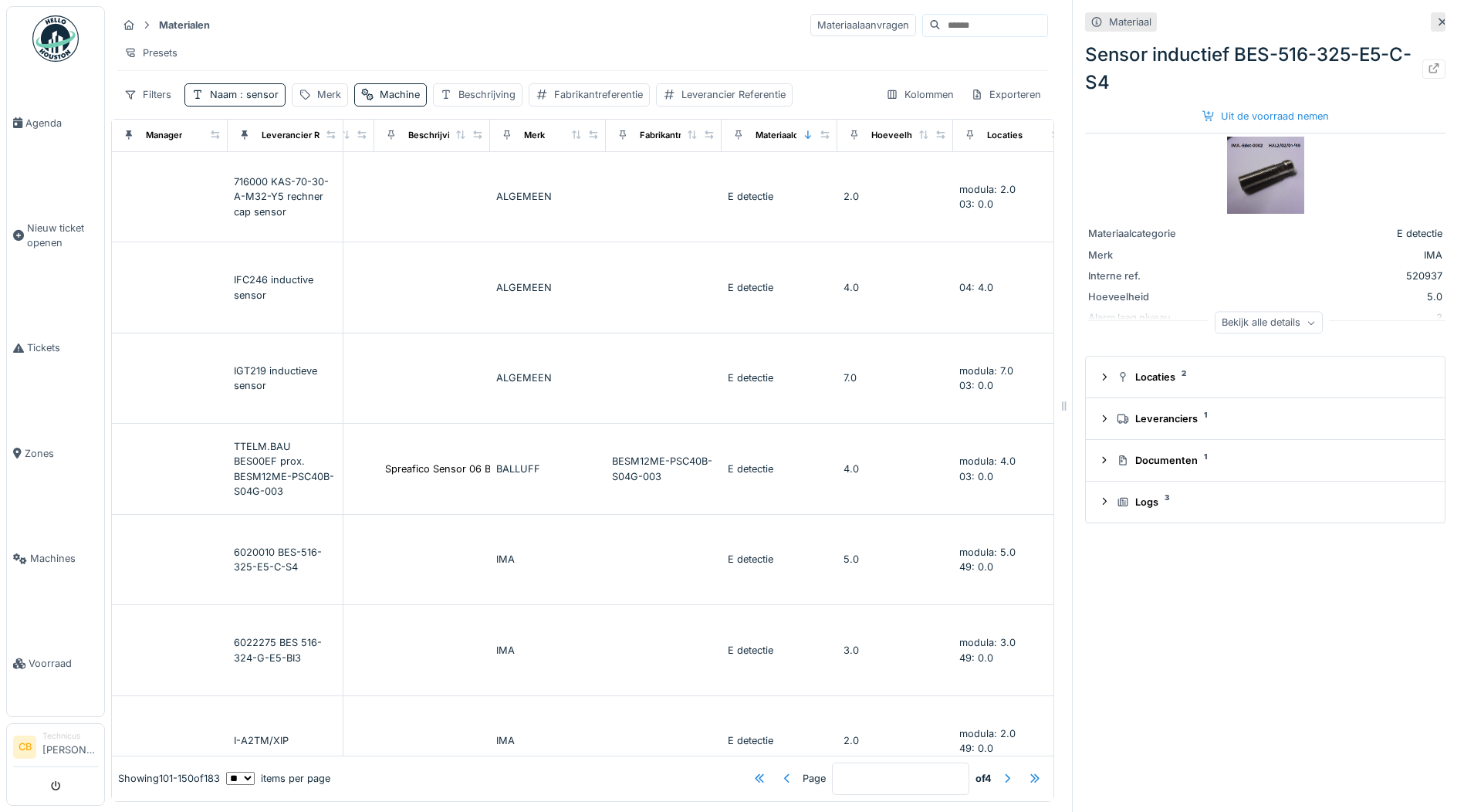
click at [1436, 17] on icon at bounding box center [1442, 22] width 13 height 10
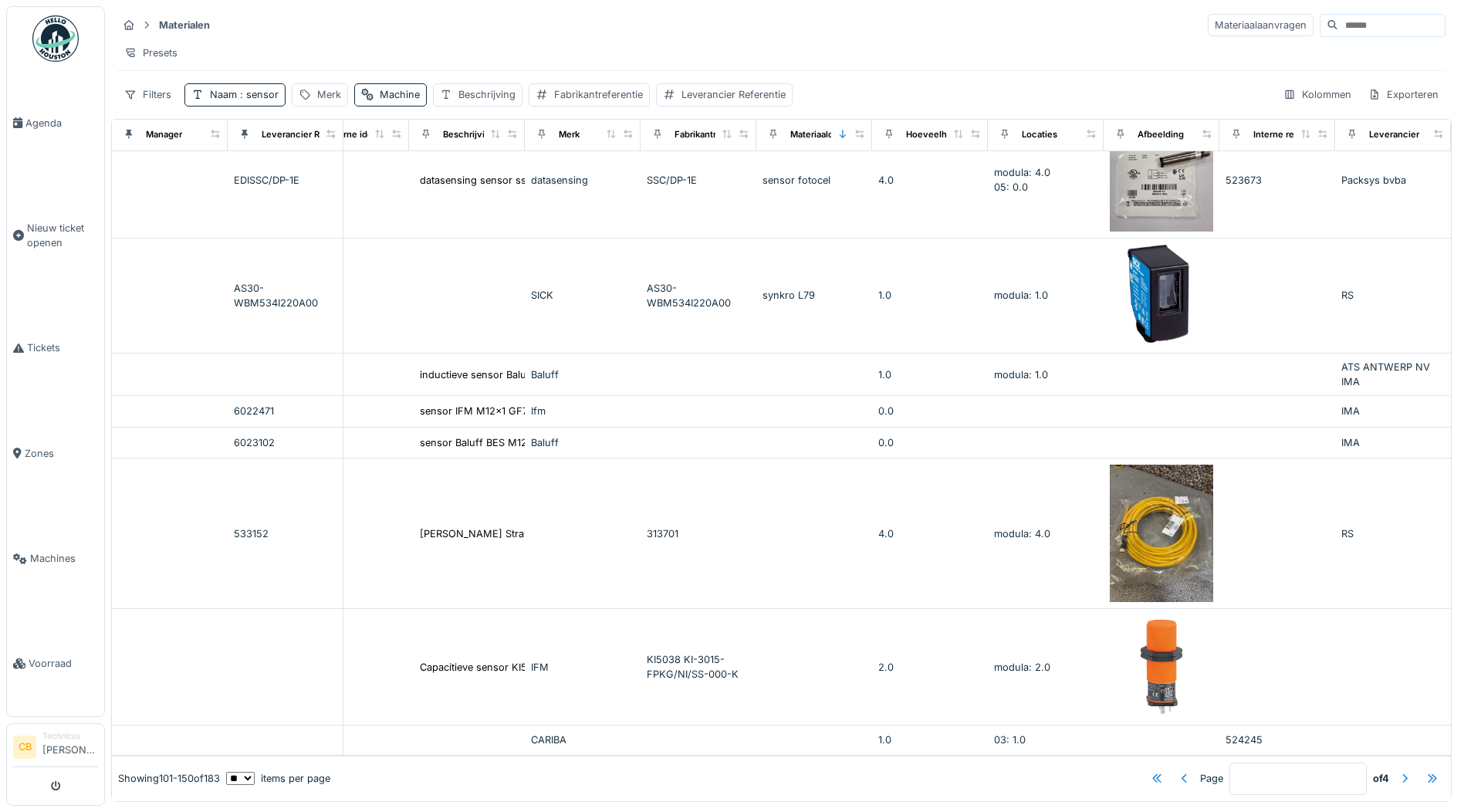
scroll to position [3888, 386]
click at [1398, 770] on div at bounding box center [1404, 778] width 13 height 14
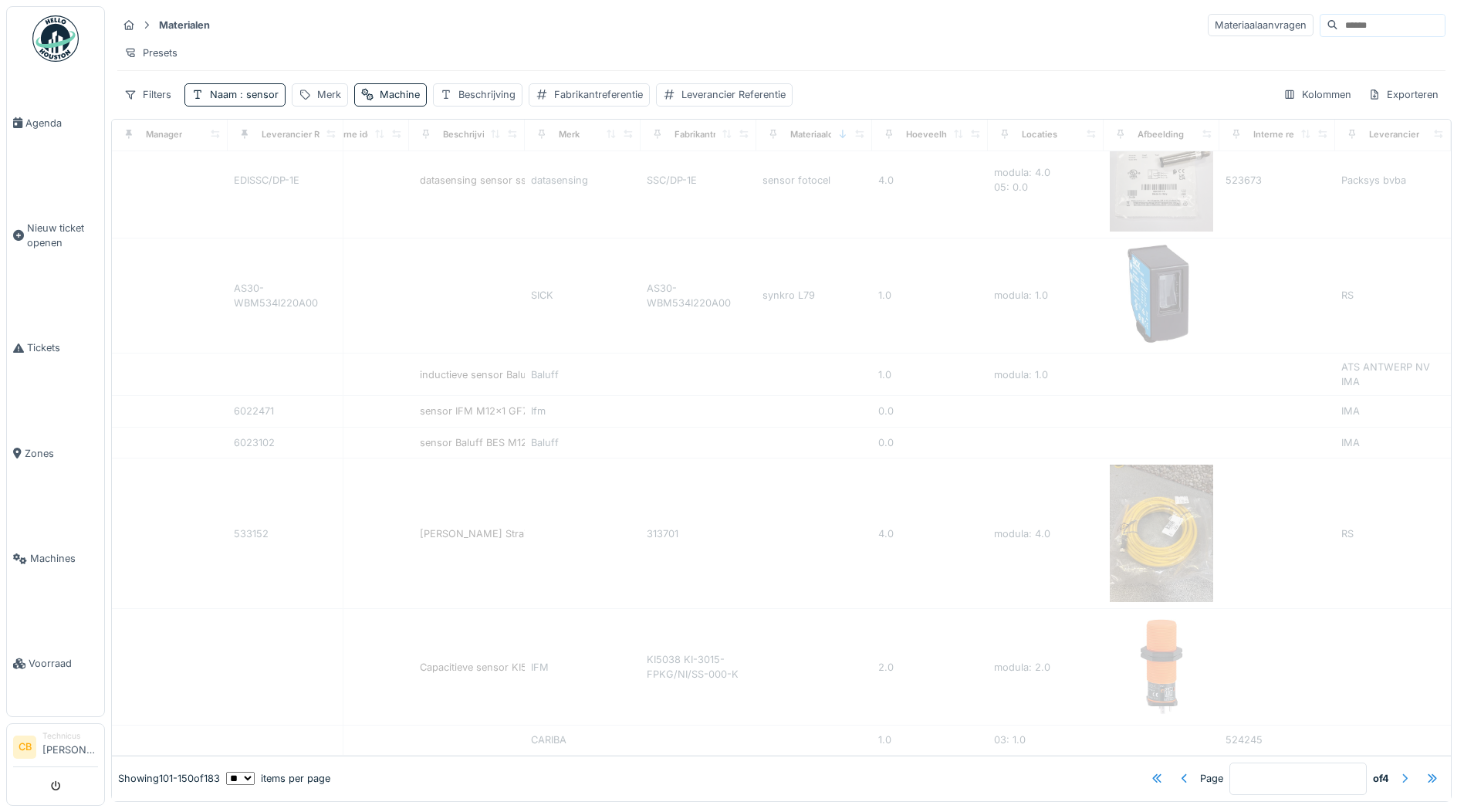
type input "*"
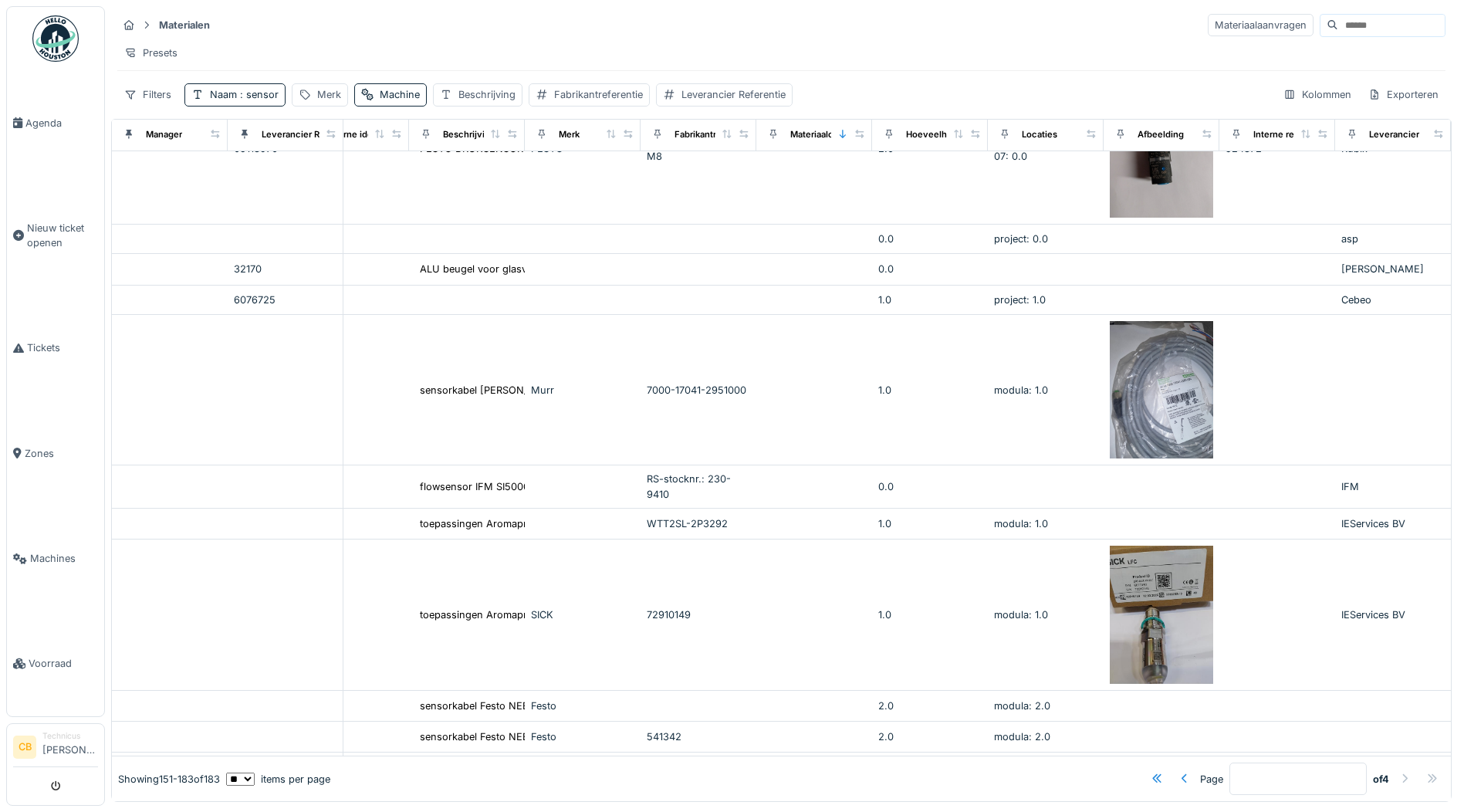
scroll to position [0, 386]
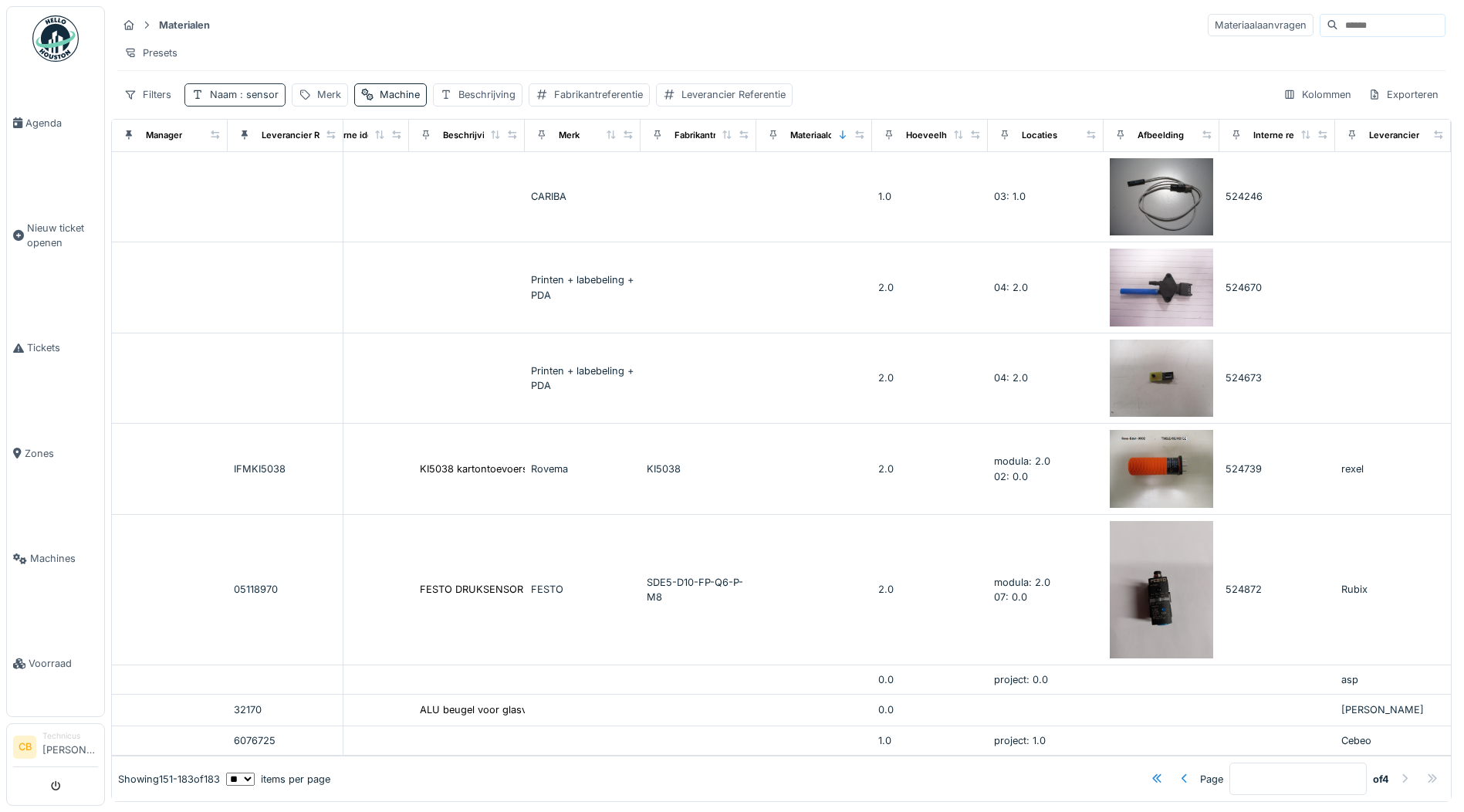
click at [276, 99] on span ": sensor" at bounding box center [258, 94] width 42 height 12
click at [258, 175] on input "******" at bounding box center [269, 181] width 156 height 33
type input "*"
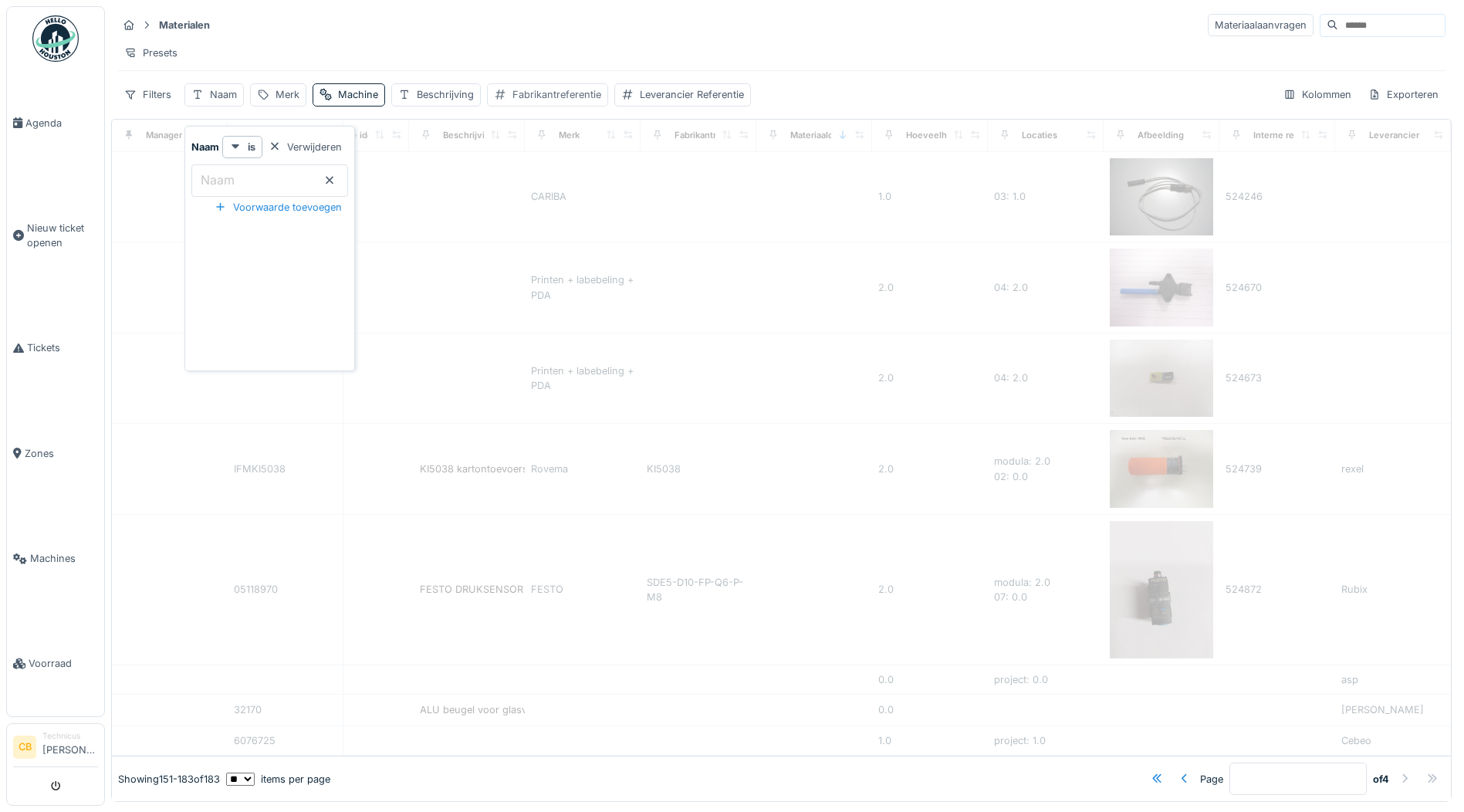
click at [555, 98] on div "Fabrikantreferentie" at bounding box center [557, 94] width 89 height 14
click at [543, 182] on input "Fabrikantreferentie" at bounding box center [605, 181] width 222 height 33
type input "*"
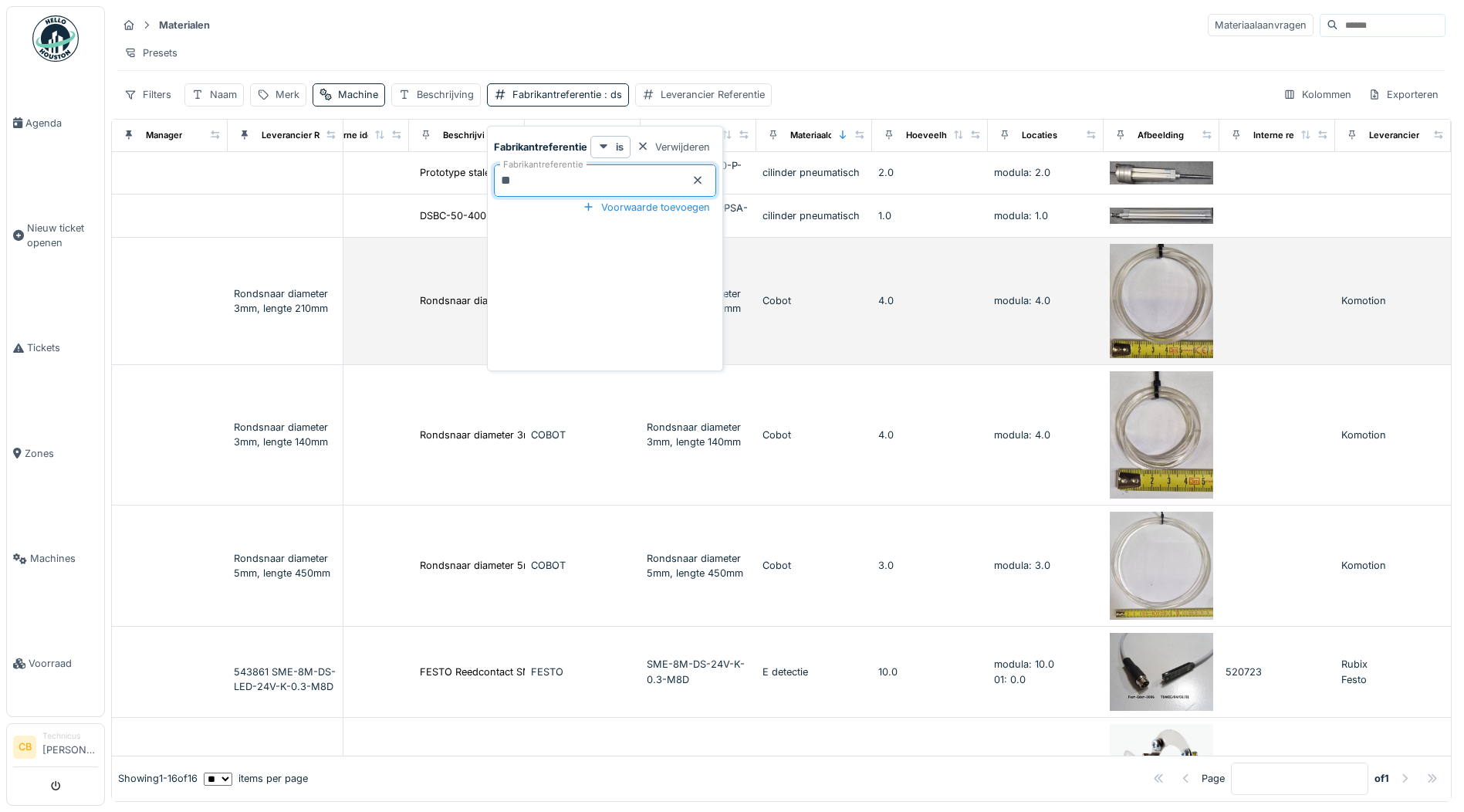
scroll to position [0, 0]
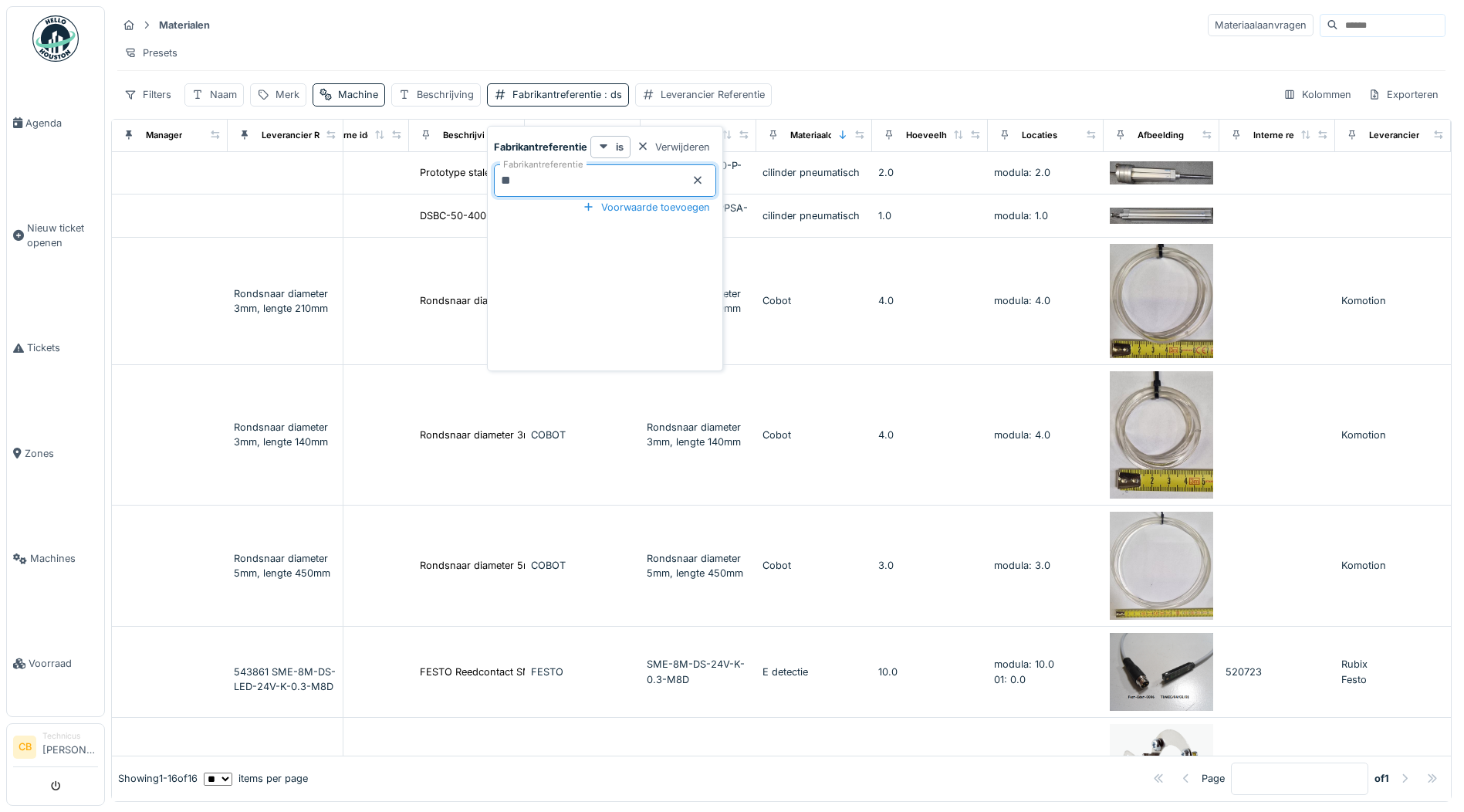
type input "*"
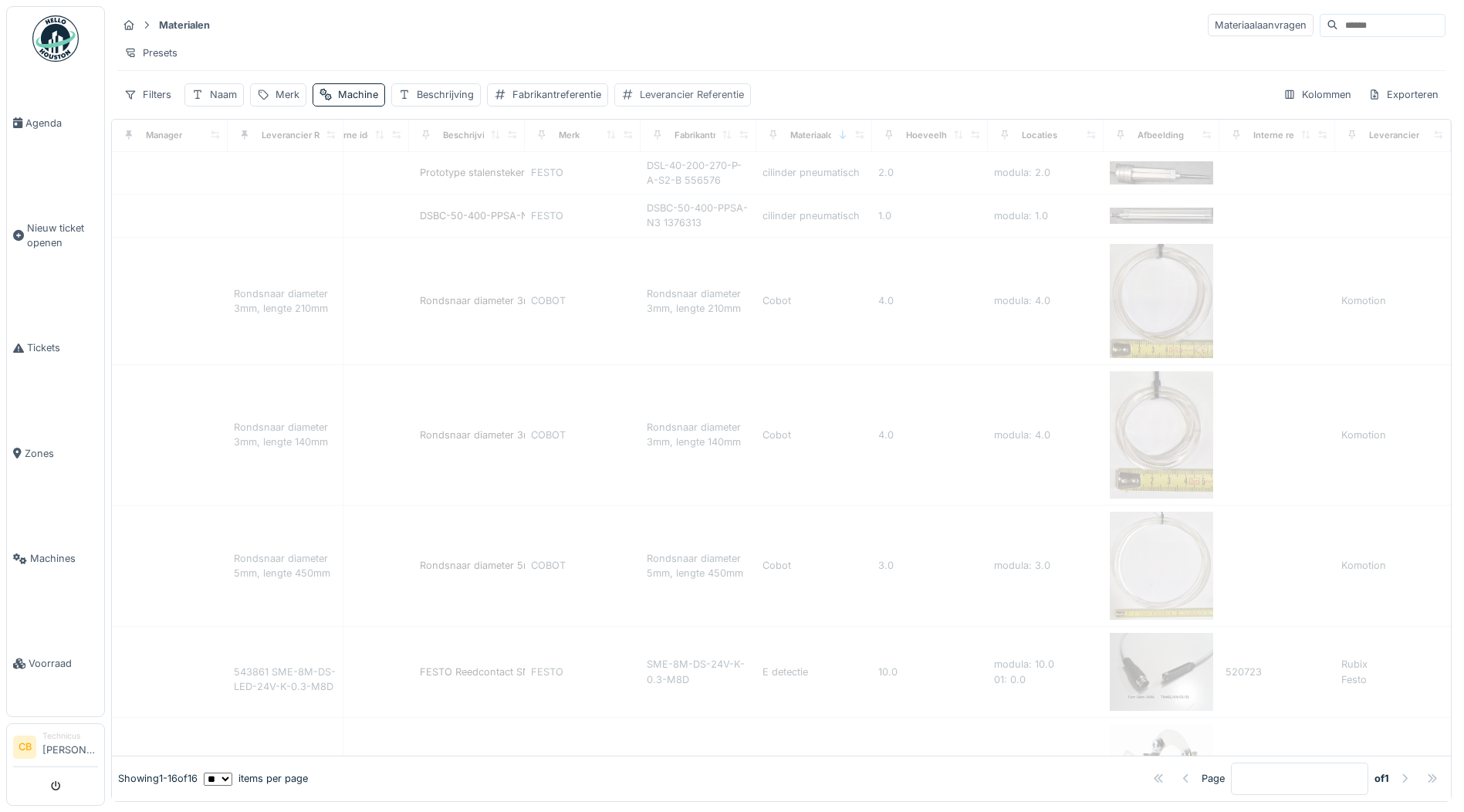
click at [714, 102] on div "Leverancier Referentie" at bounding box center [691, 94] width 104 height 14
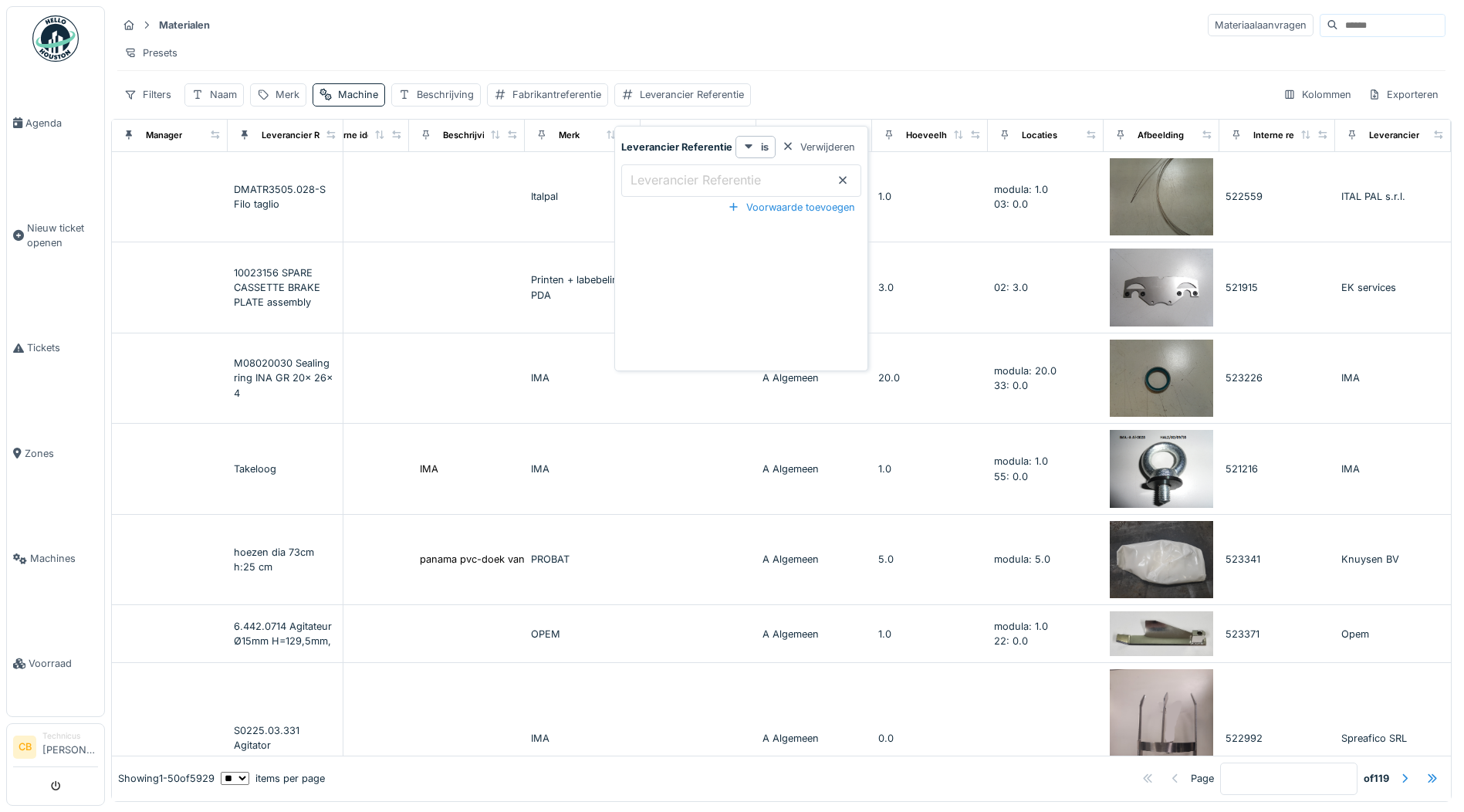
click at [674, 175] on label "Leverancier Referentie" at bounding box center [695, 180] width 137 height 18
click at [674, 175] on Referentie_Y4MzU "Leverancier Referentie" at bounding box center [741, 181] width 240 height 33
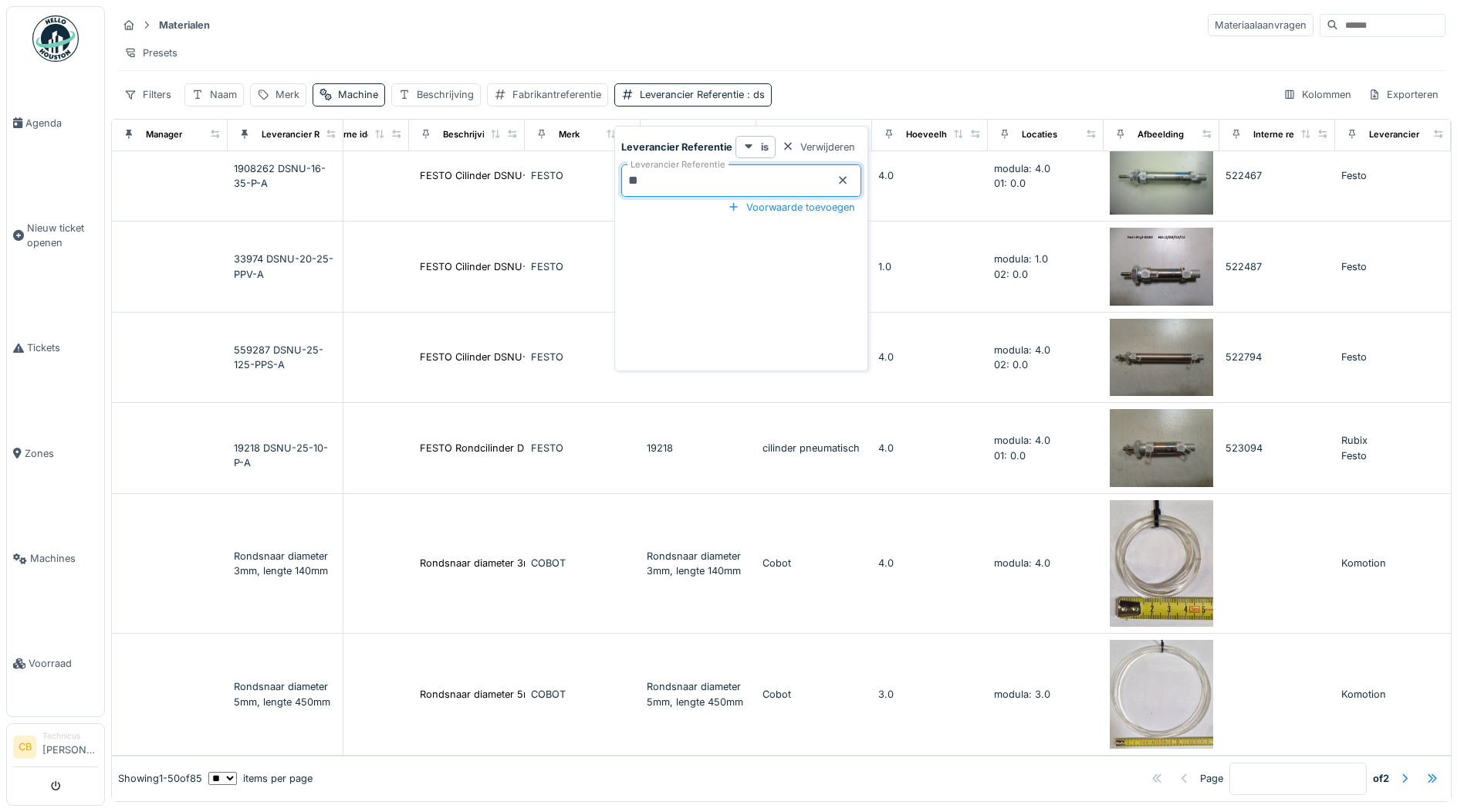
scroll to position [8, 0]
type Referentie_Y4MzU "*"
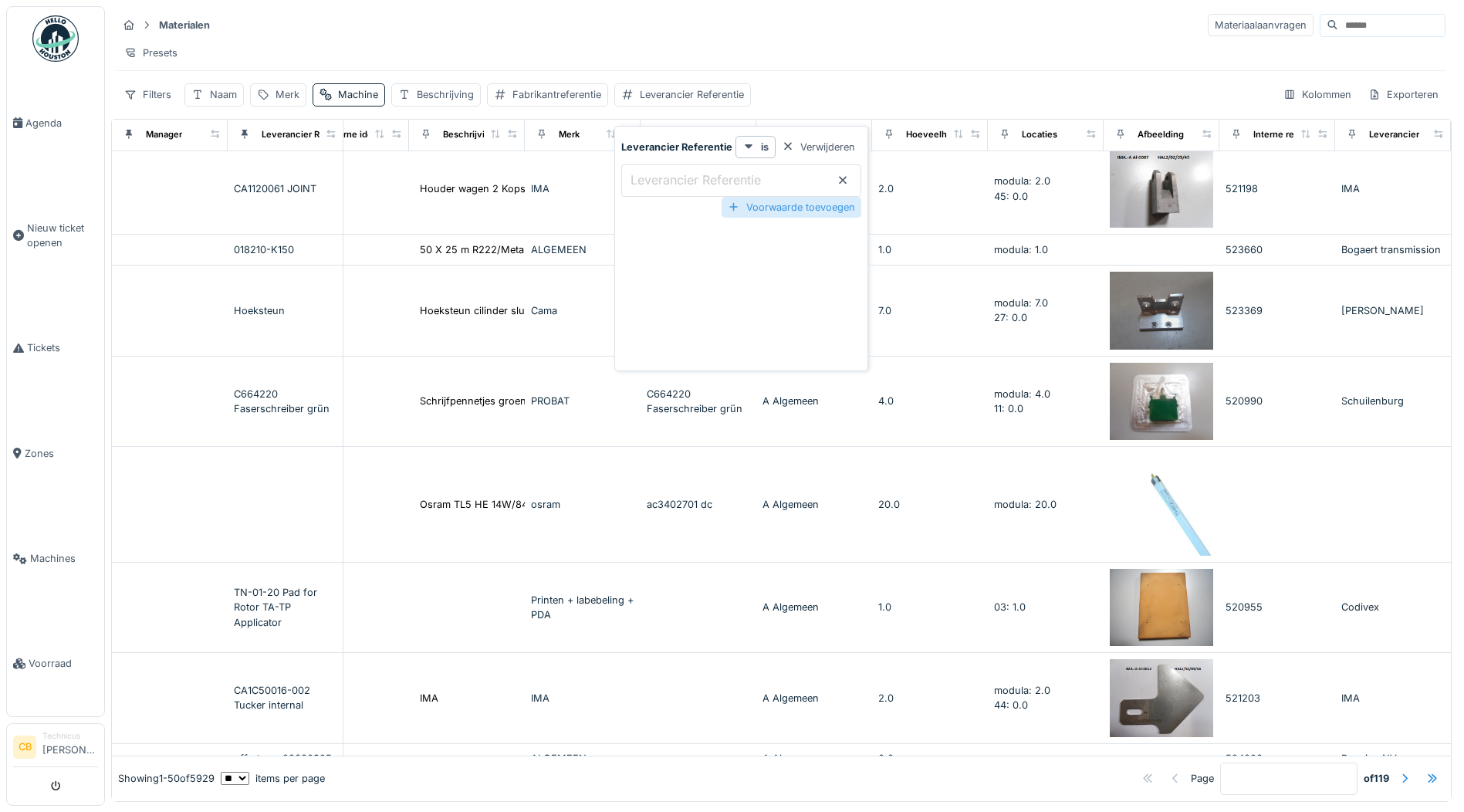
scroll to position [3241, 386]
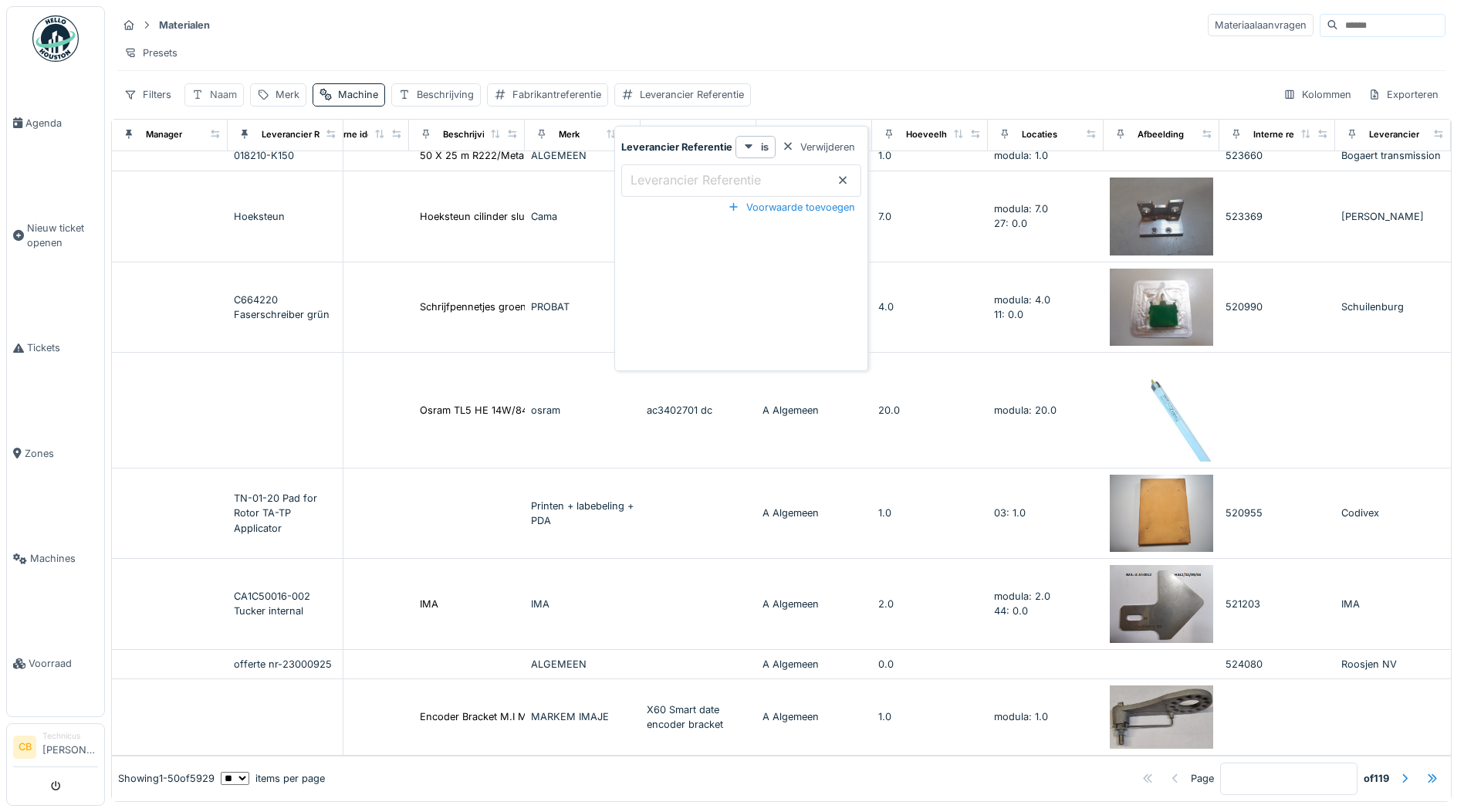
click at [231, 92] on div "Naam" at bounding box center [223, 94] width 27 height 14
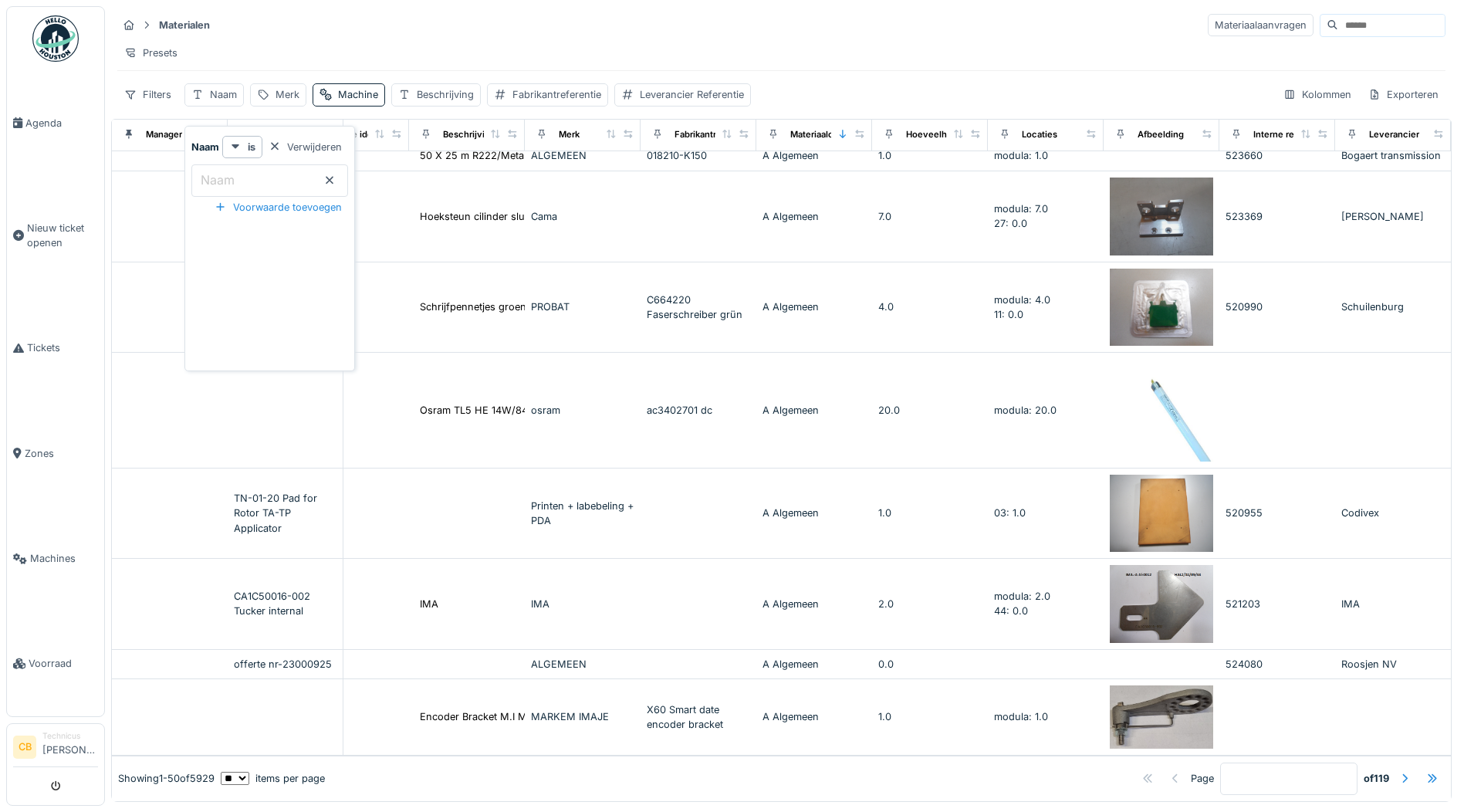
click at [271, 174] on input "Naam" at bounding box center [269, 181] width 156 height 33
type input "***"
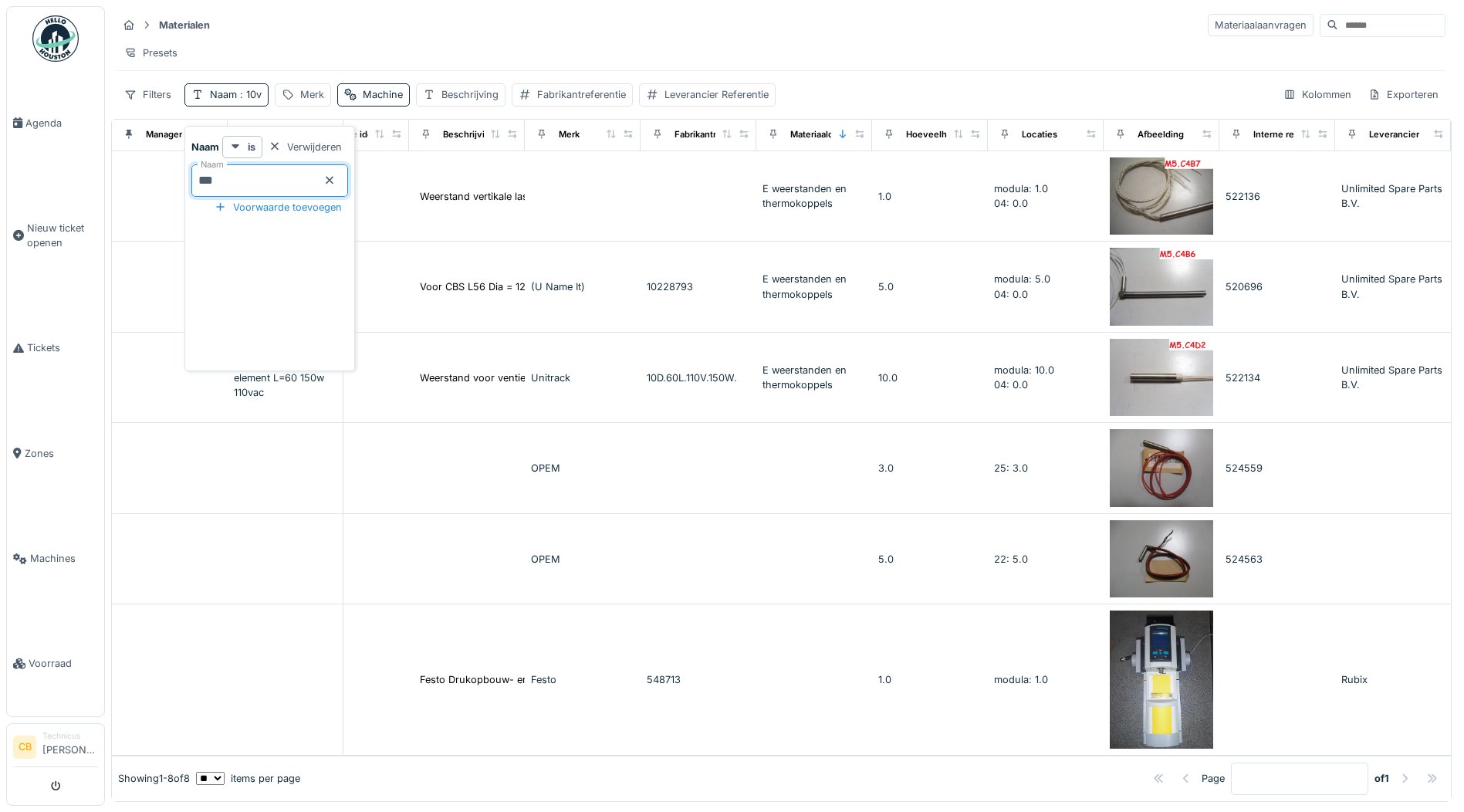
scroll to position [0, 386]
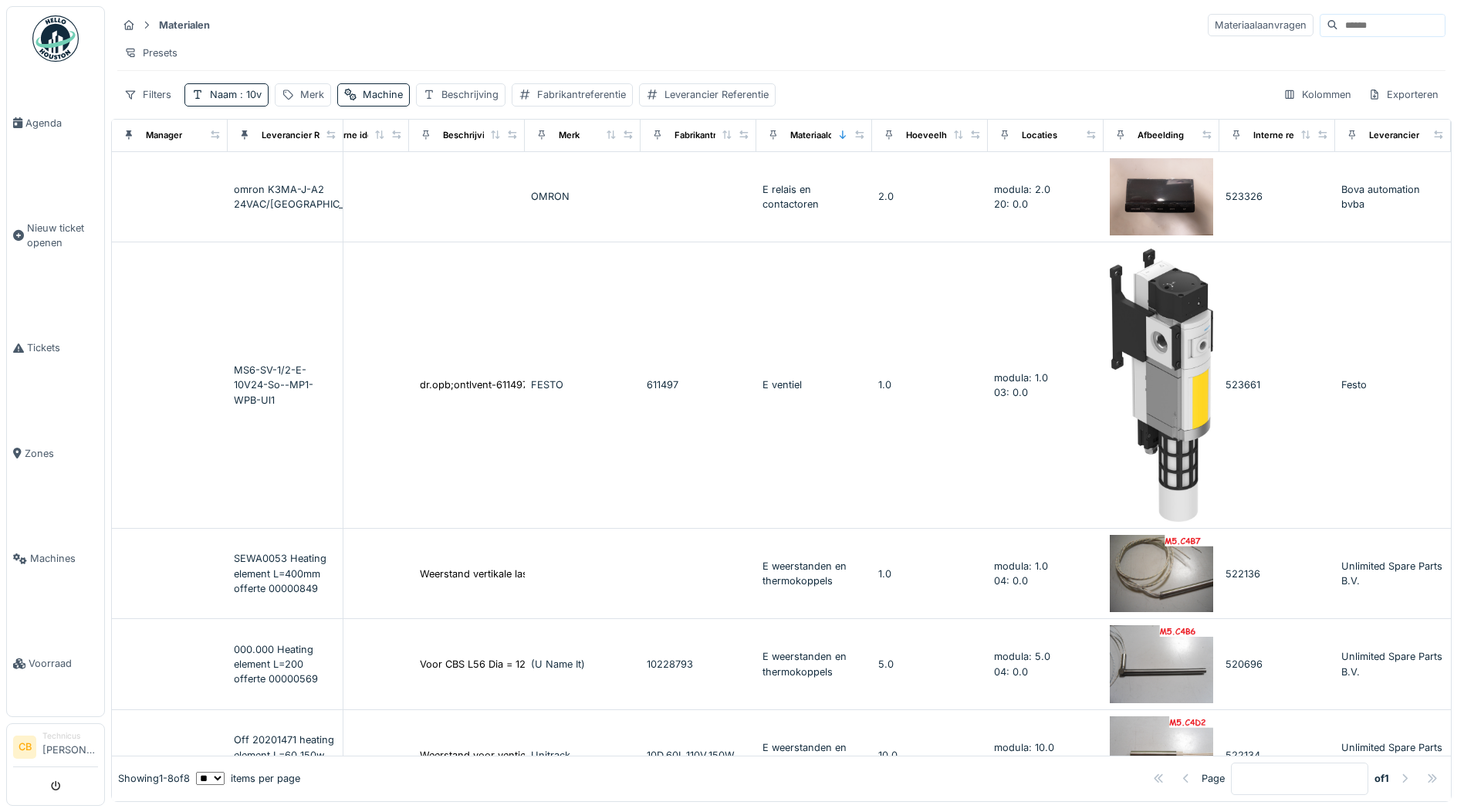
click at [917, 26] on div "Materialen Materiaalaanvragen" at bounding box center [781, 25] width 1327 height 25
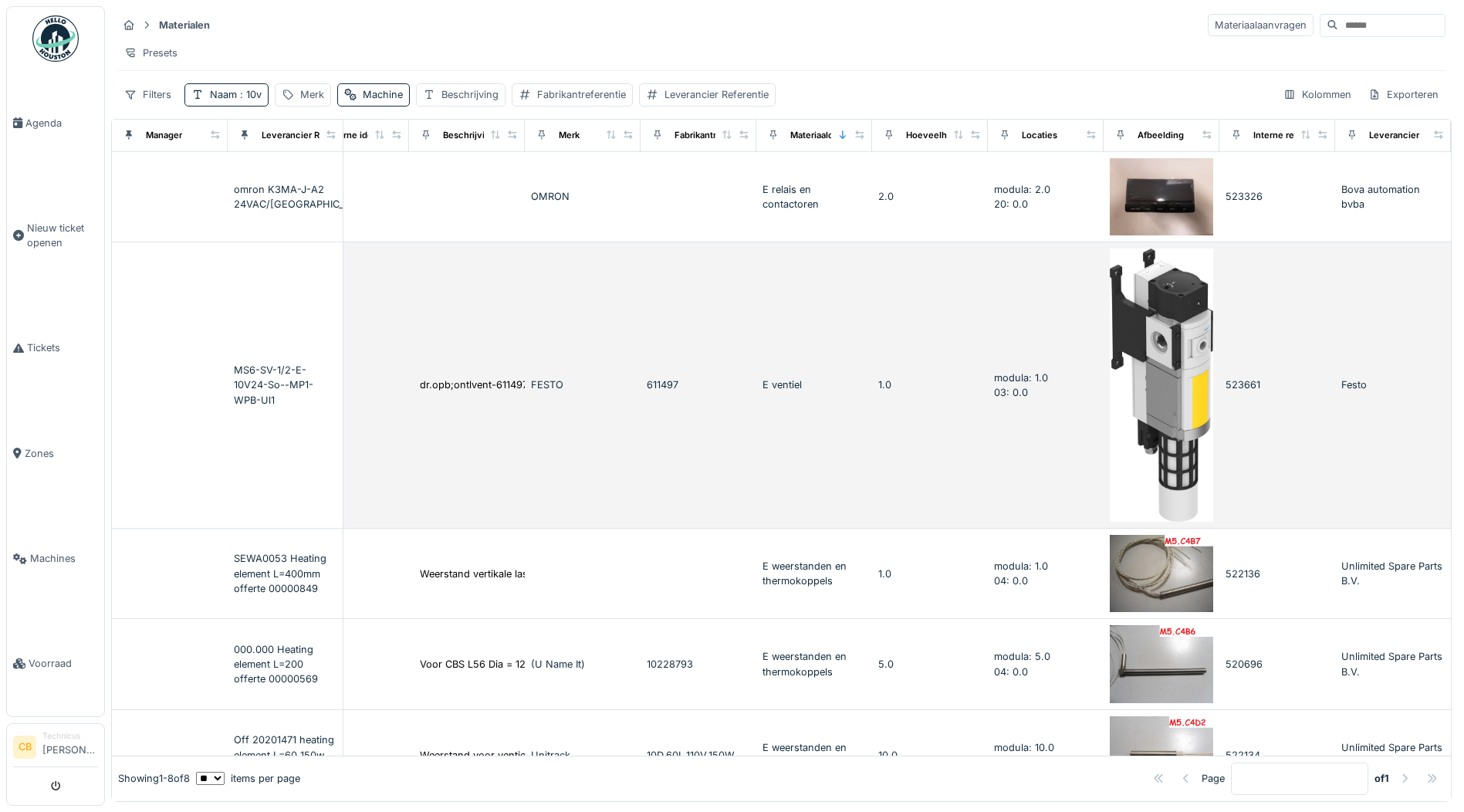
scroll to position [0, 0]
